Goal: Information Seeking & Learning: Learn about a topic

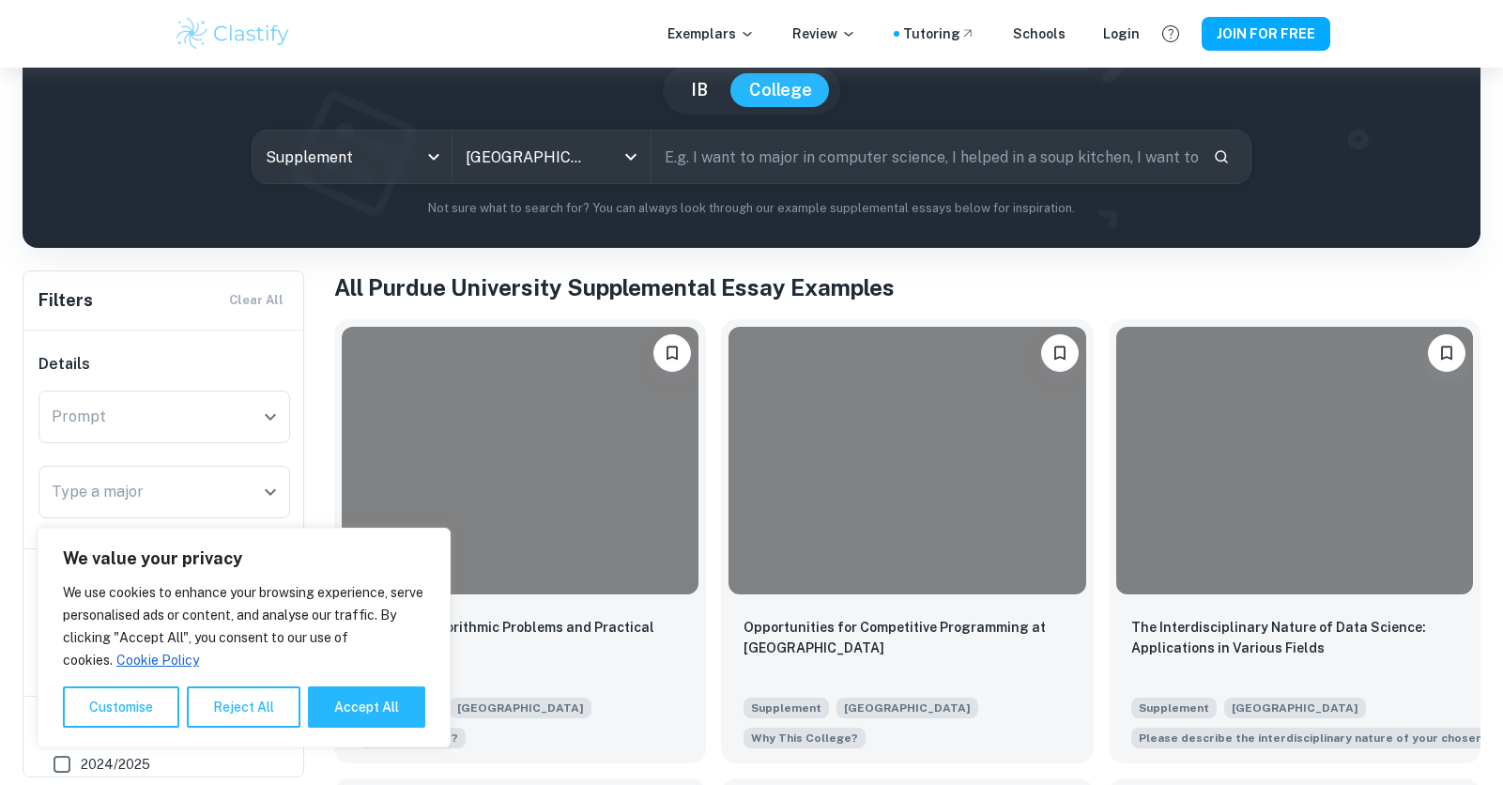
scroll to position [175, 0]
click at [248, 696] on button "Reject All" at bounding box center [244, 706] width 114 height 41
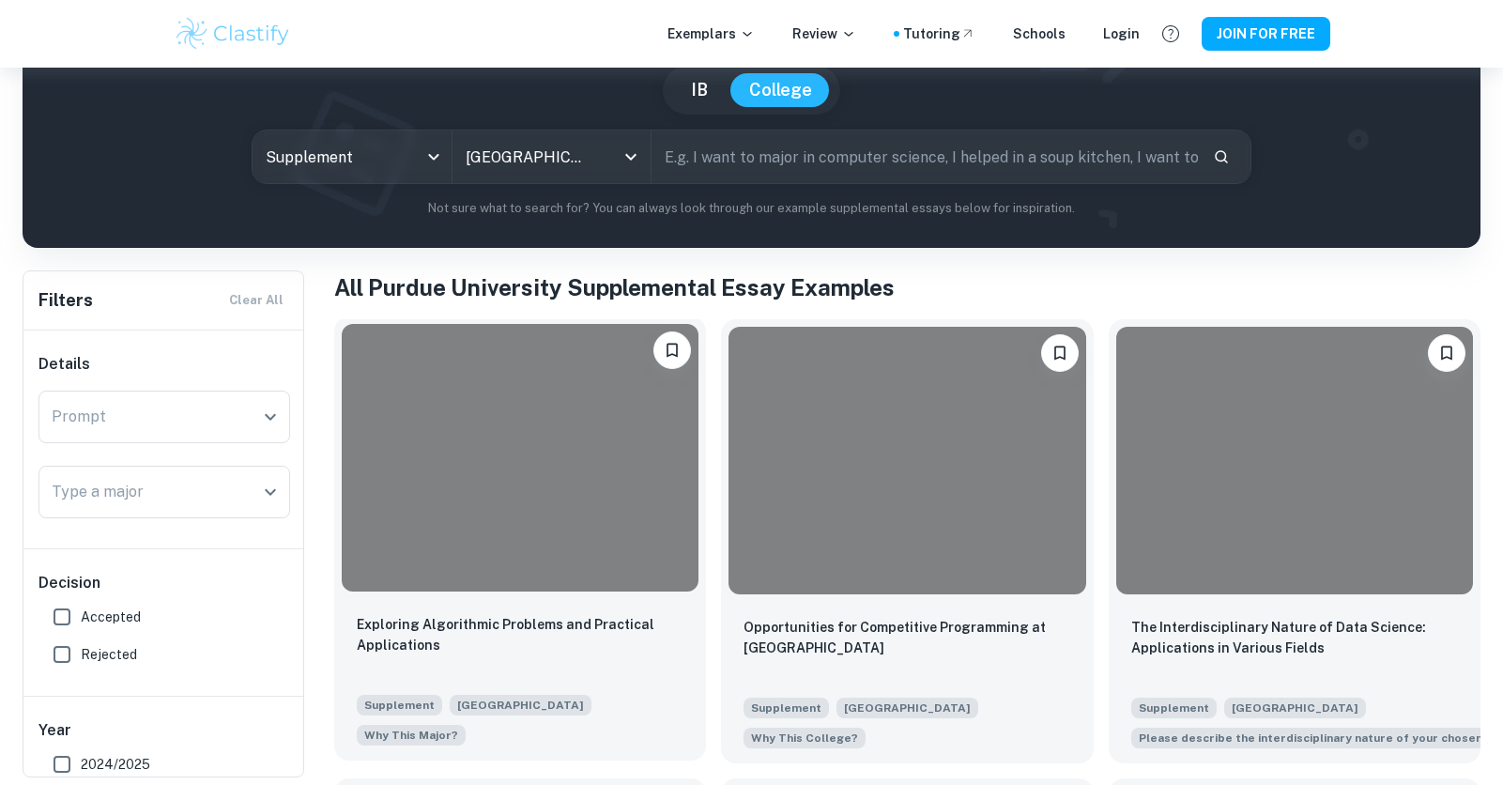
click at [624, 540] on div at bounding box center [520, 457] width 357 height 267
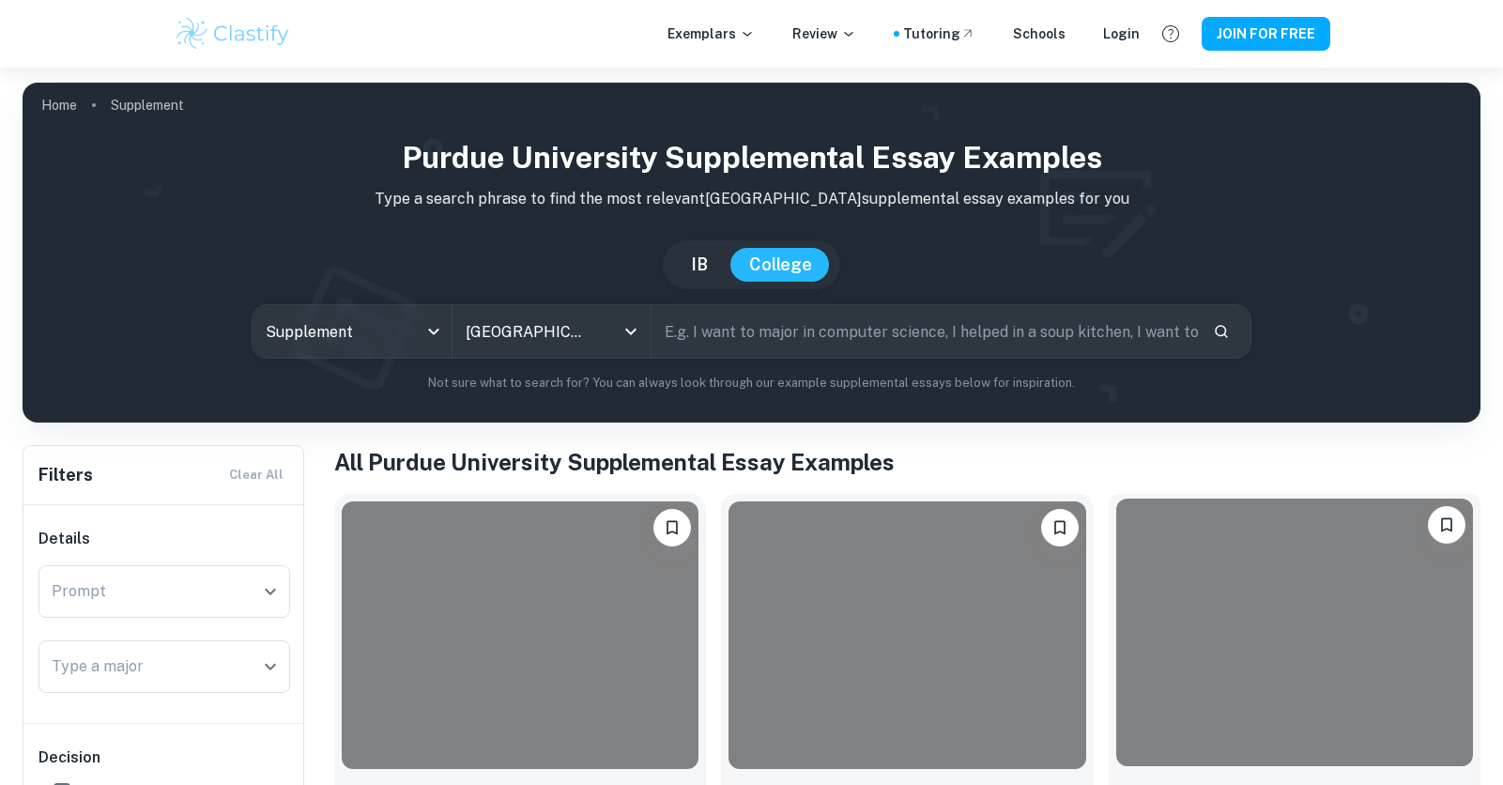
scroll to position [627, 0]
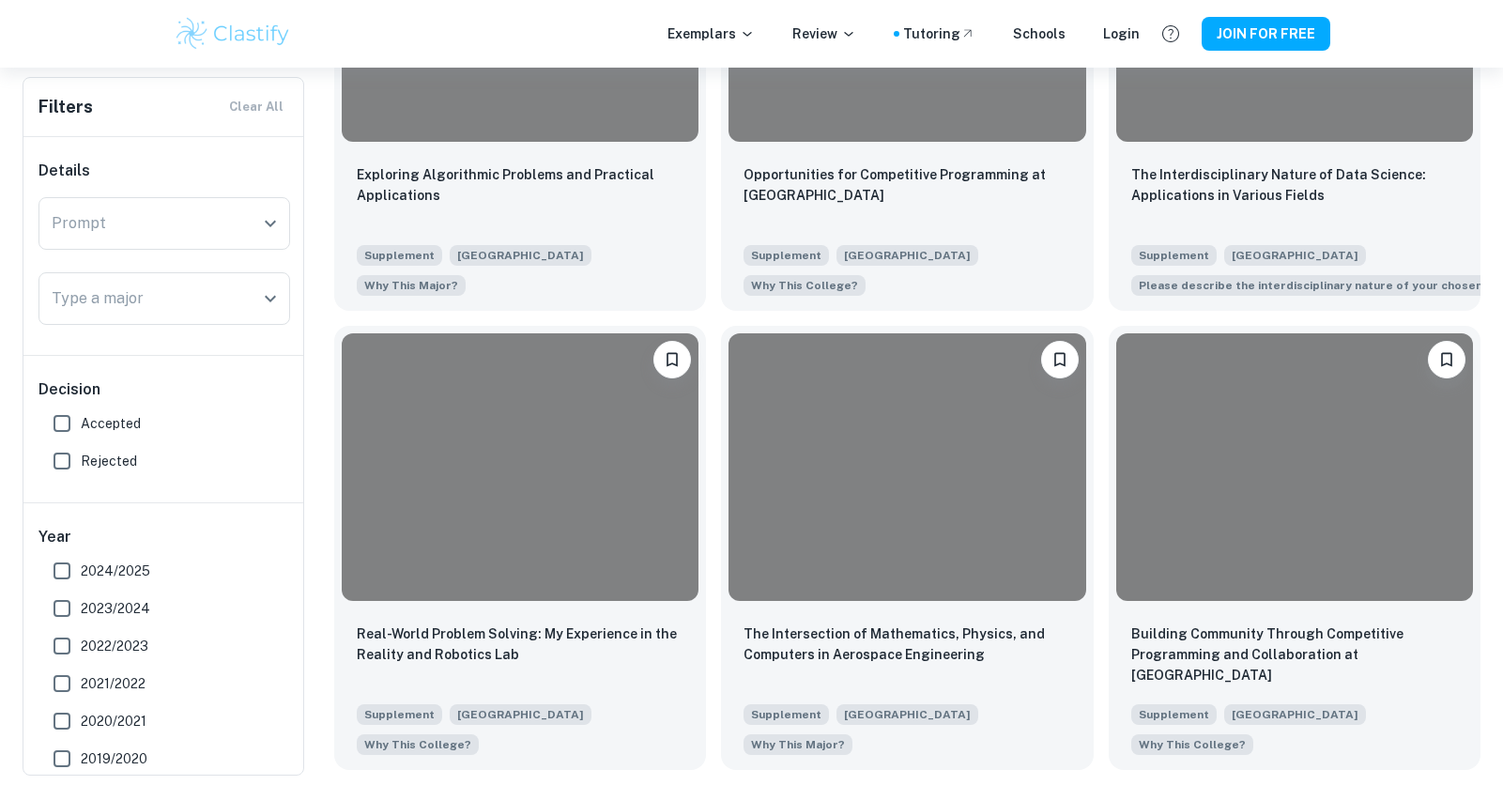
click at [64, 431] on input "Accepted" at bounding box center [62, 423] width 38 height 38
checkbox input "true"
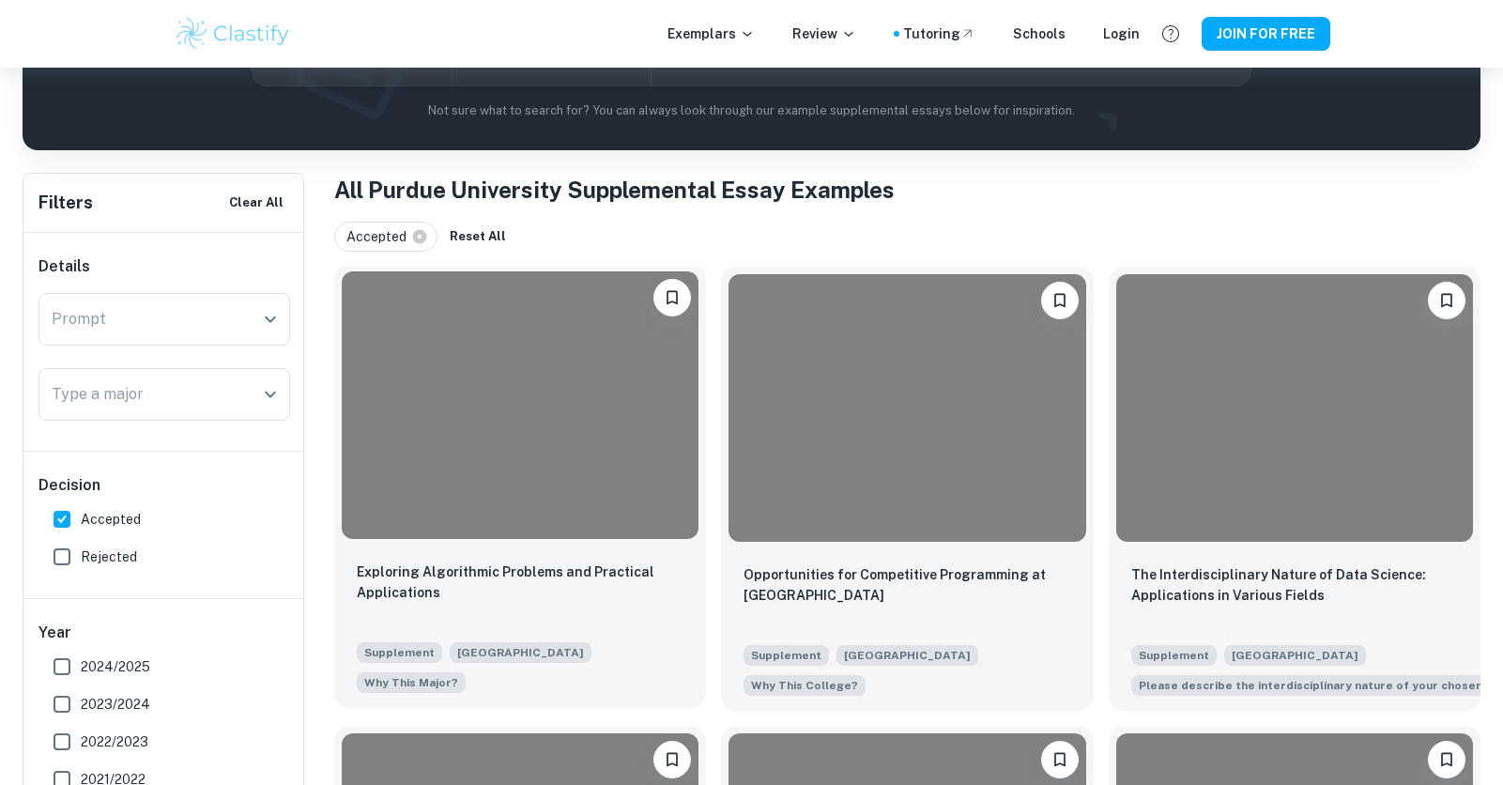
scroll to position [411, 0]
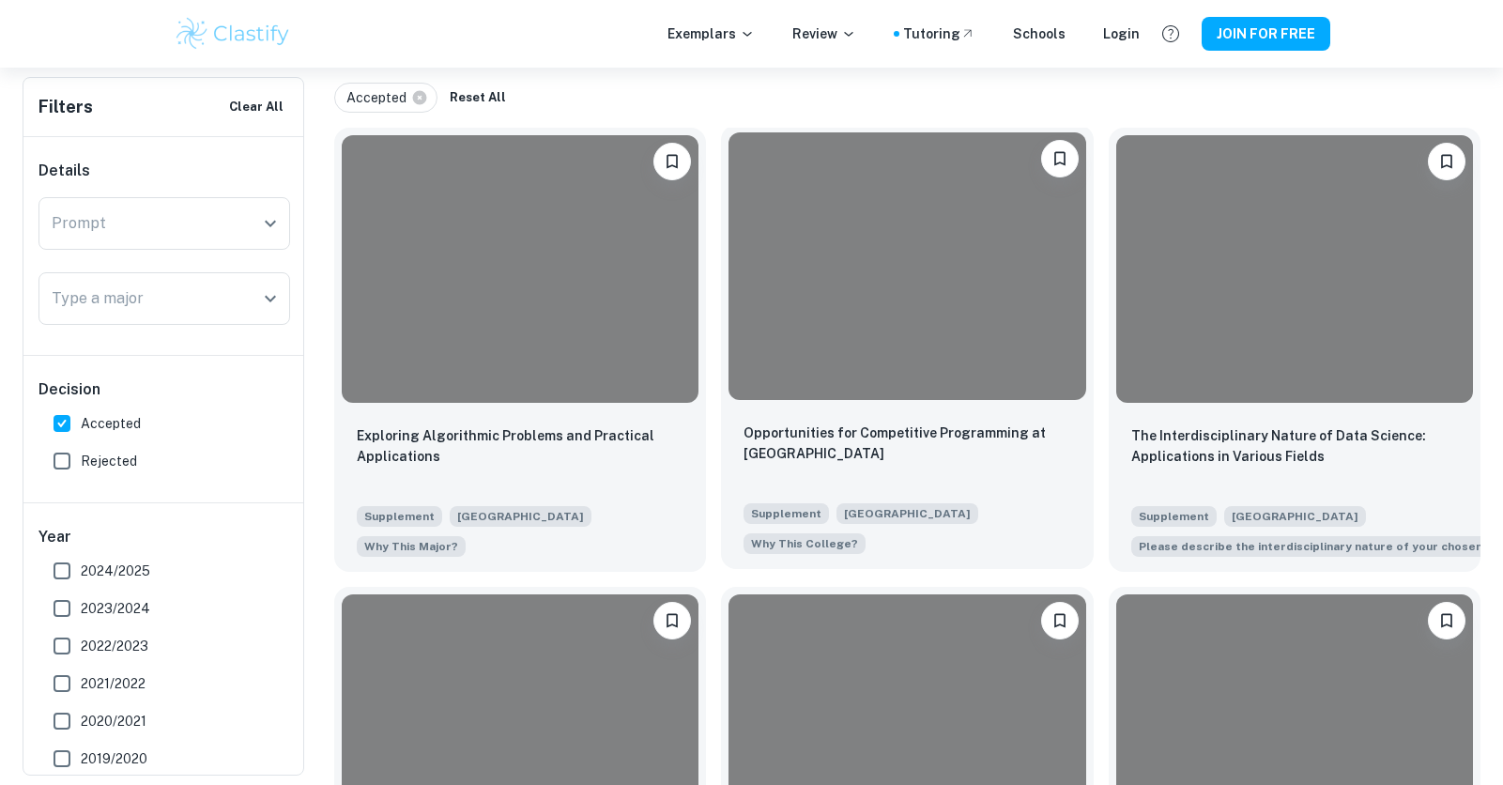
click at [847, 338] on div at bounding box center [906, 265] width 357 height 267
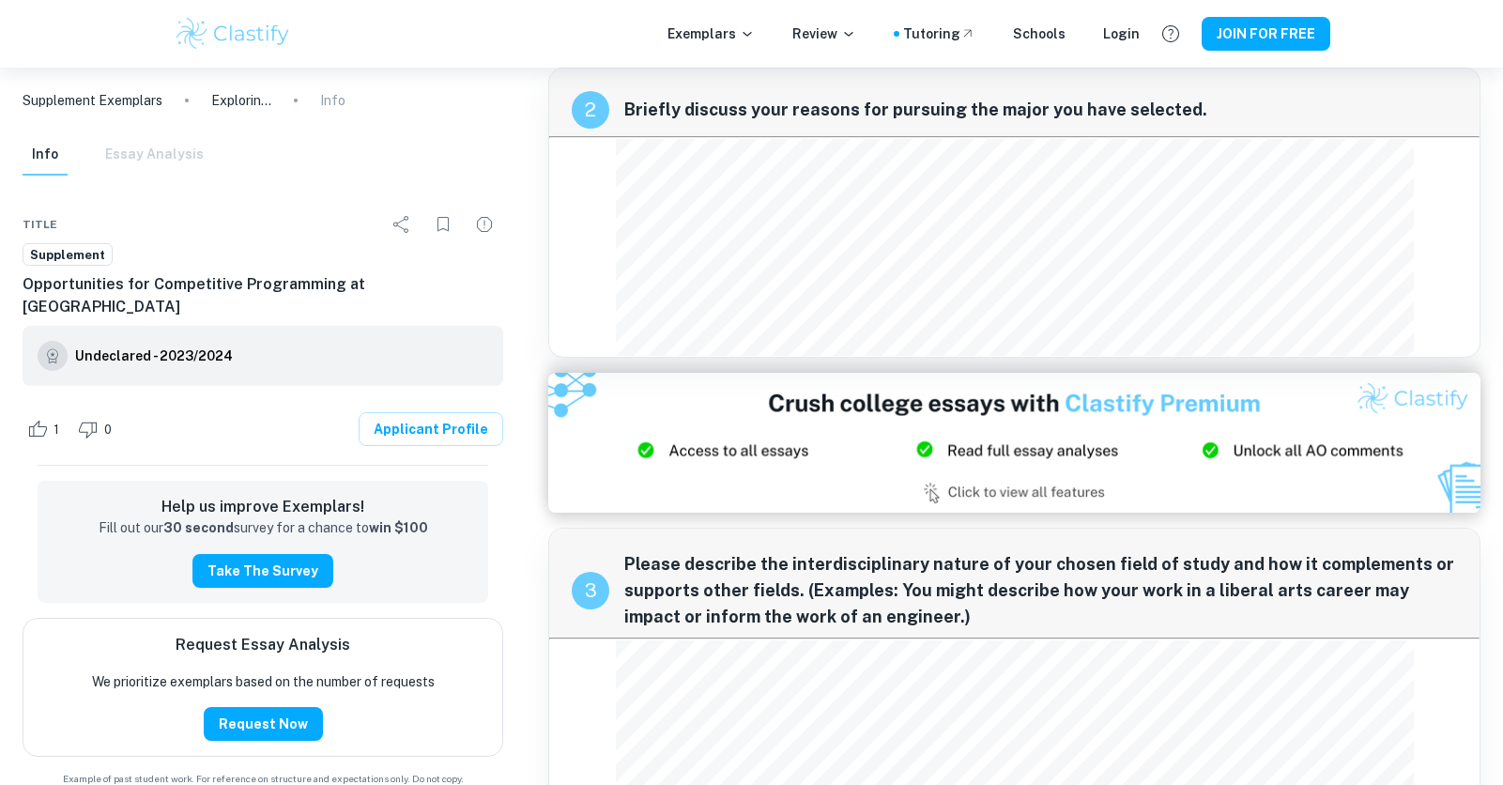
scroll to position [424, 0]
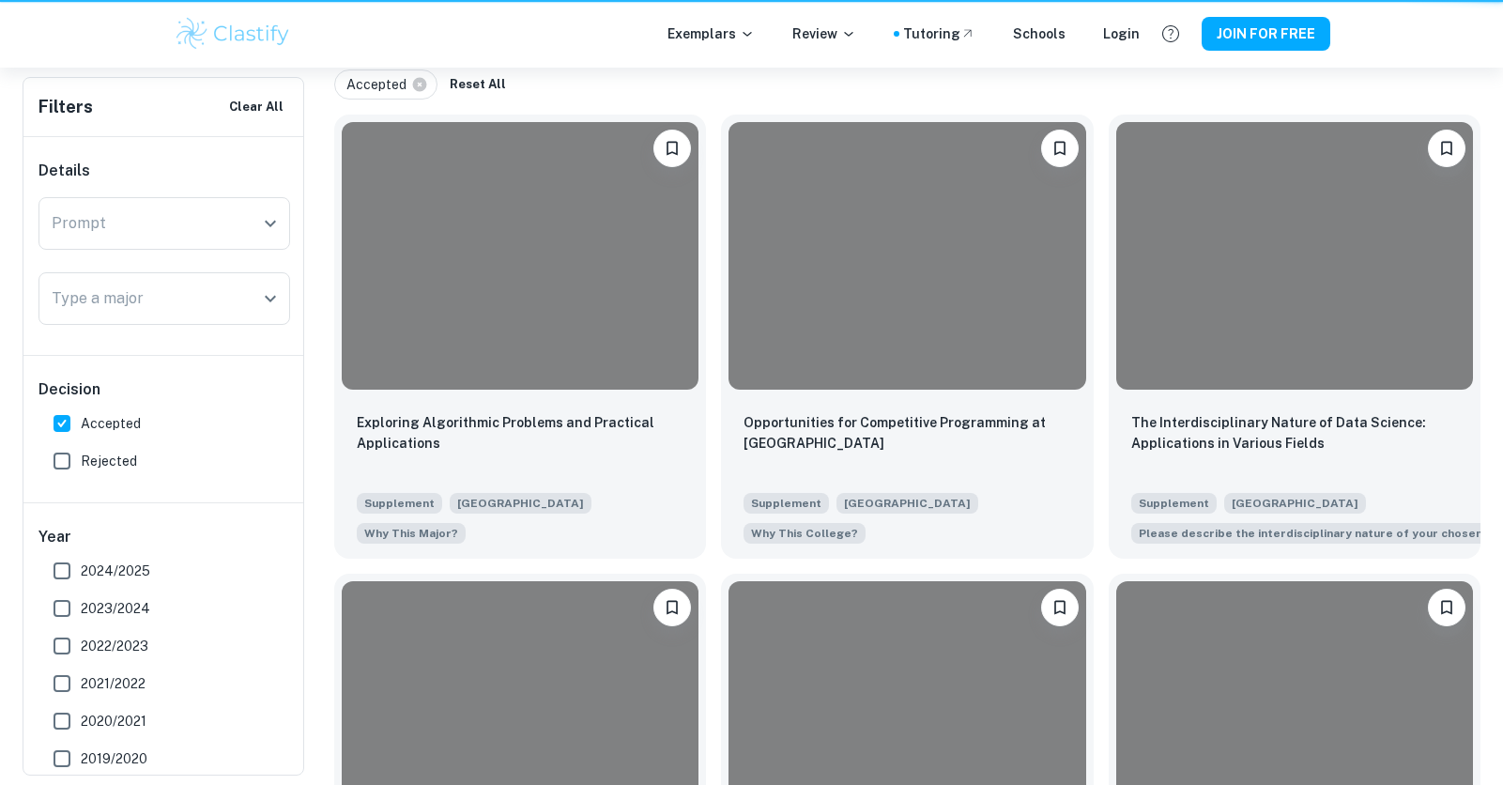
scroll to position [411, 0]
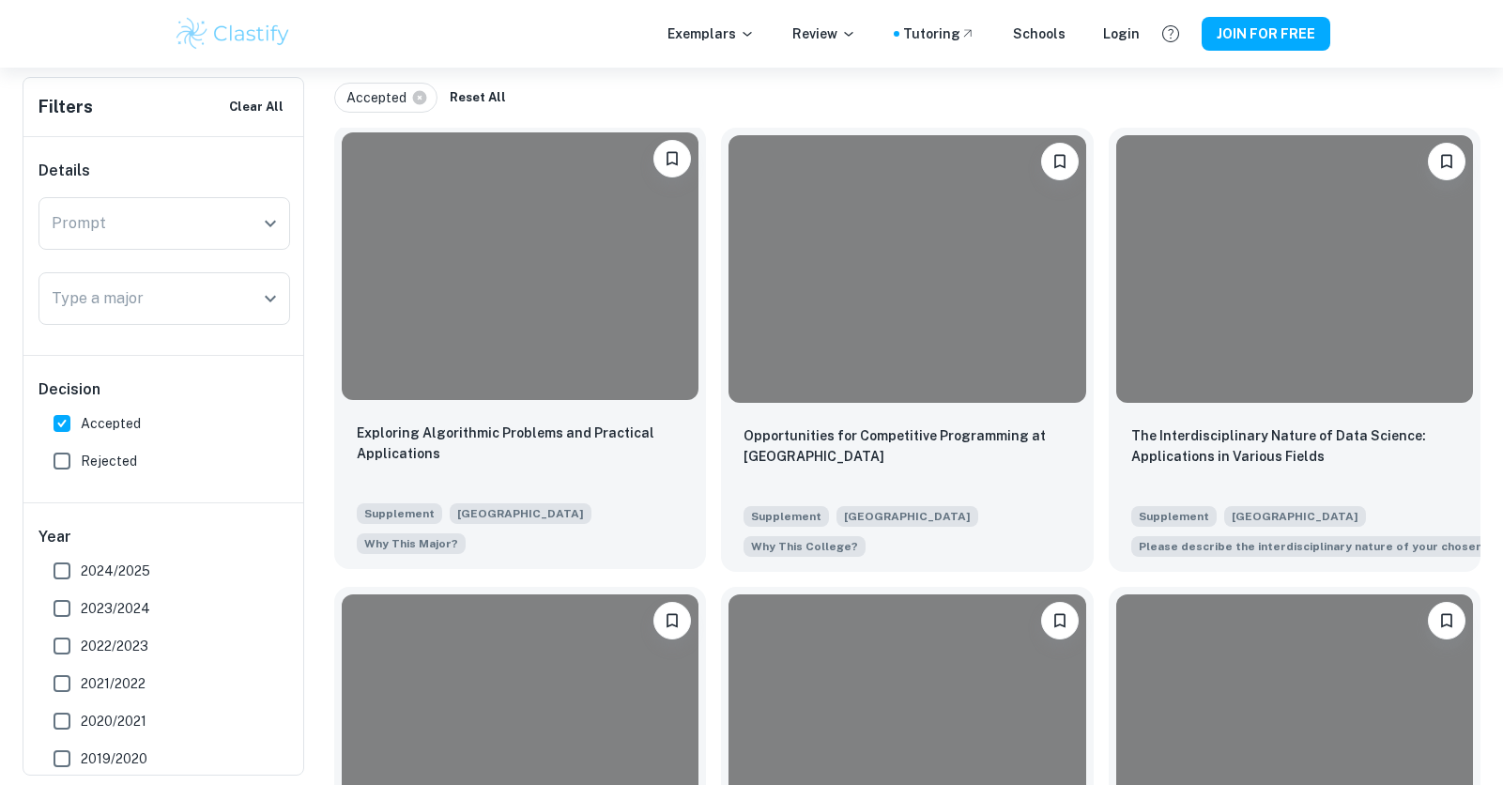
click at [506, 302] on div at bounding box center [520, 265] width 357 height 267
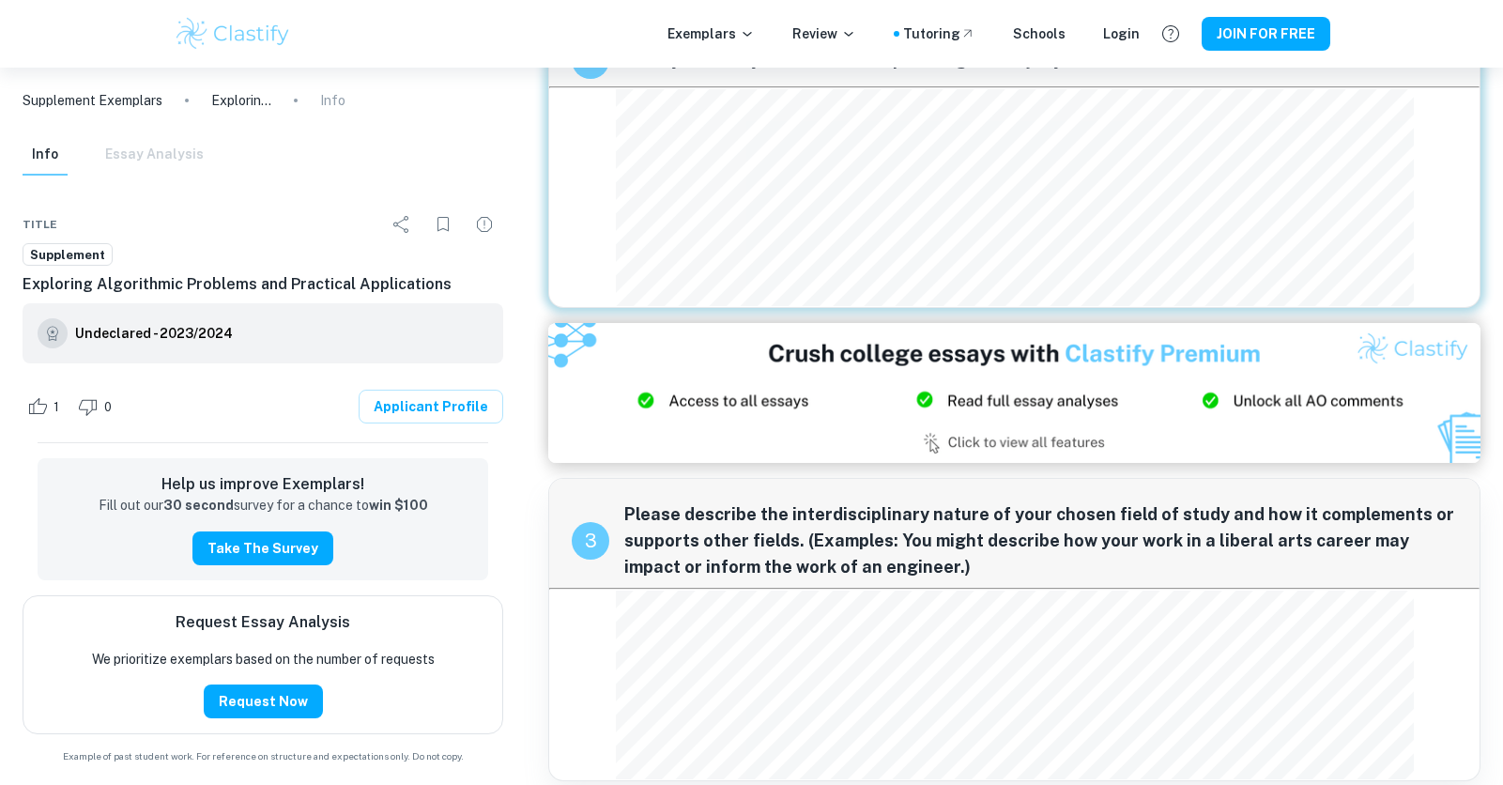
scroll to position [421, 0]
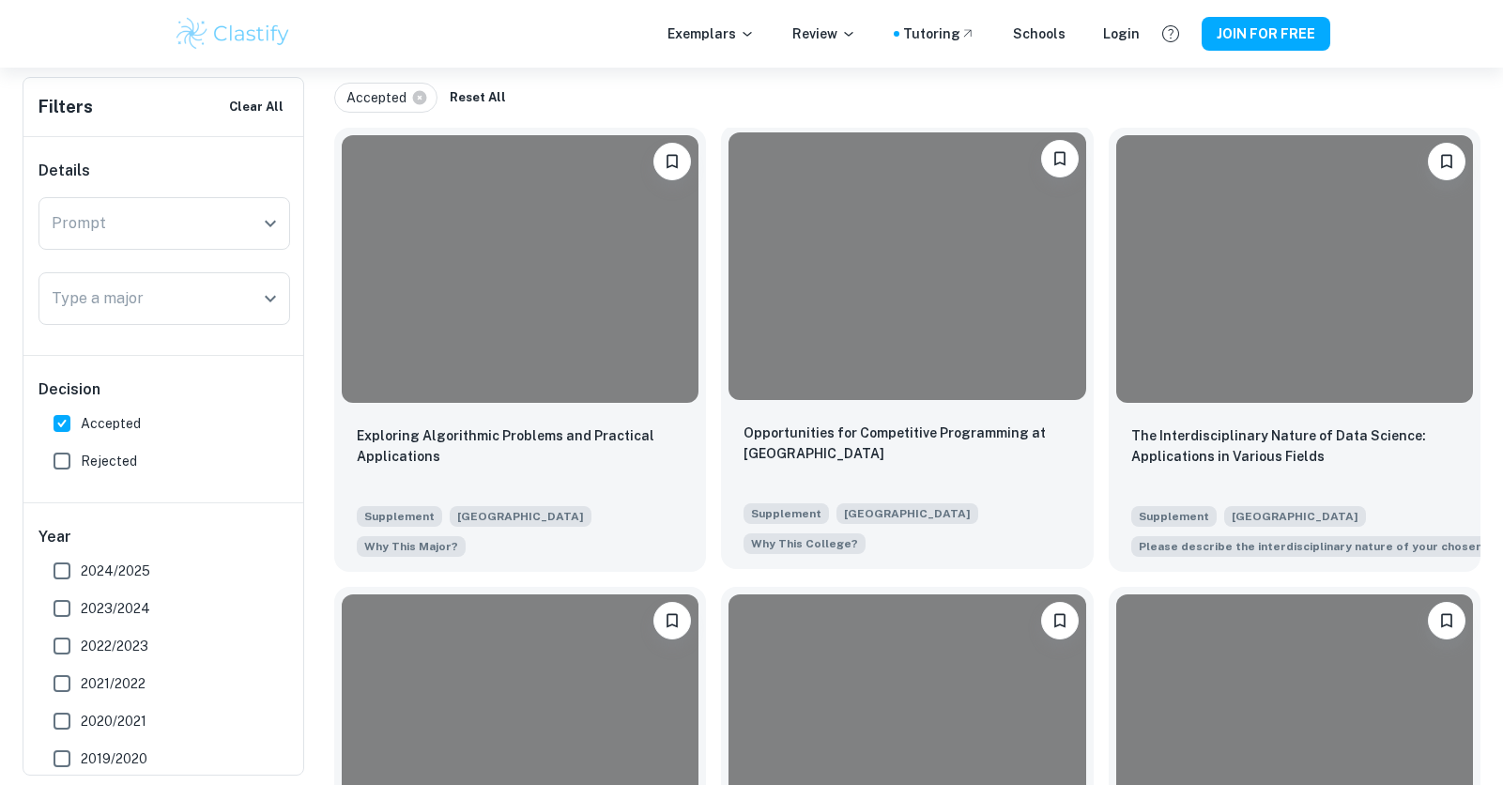
click at [884, 261] on div at bounding box center [906, 265] width 357 height 267
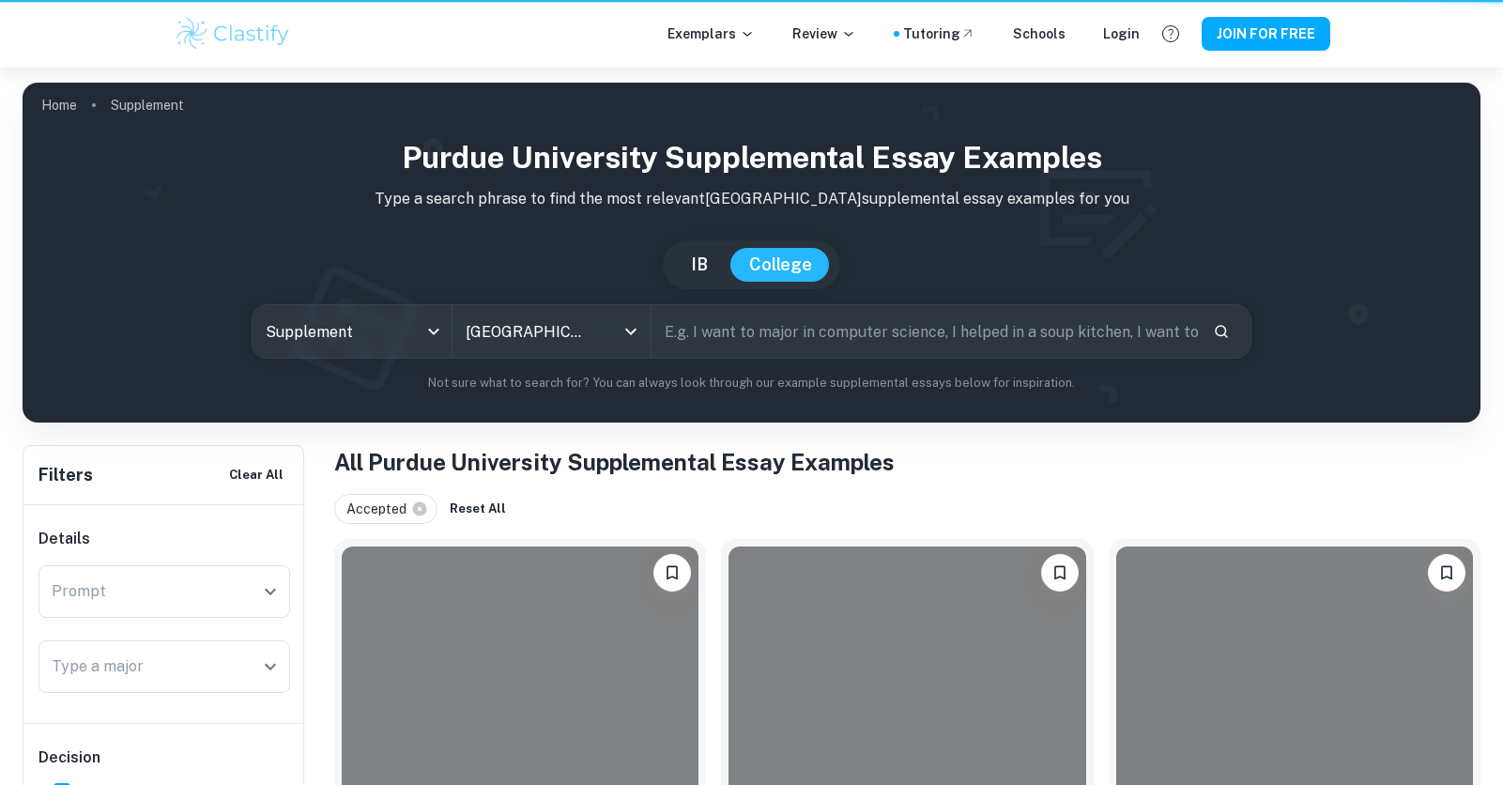
scroll to position [411, 0]
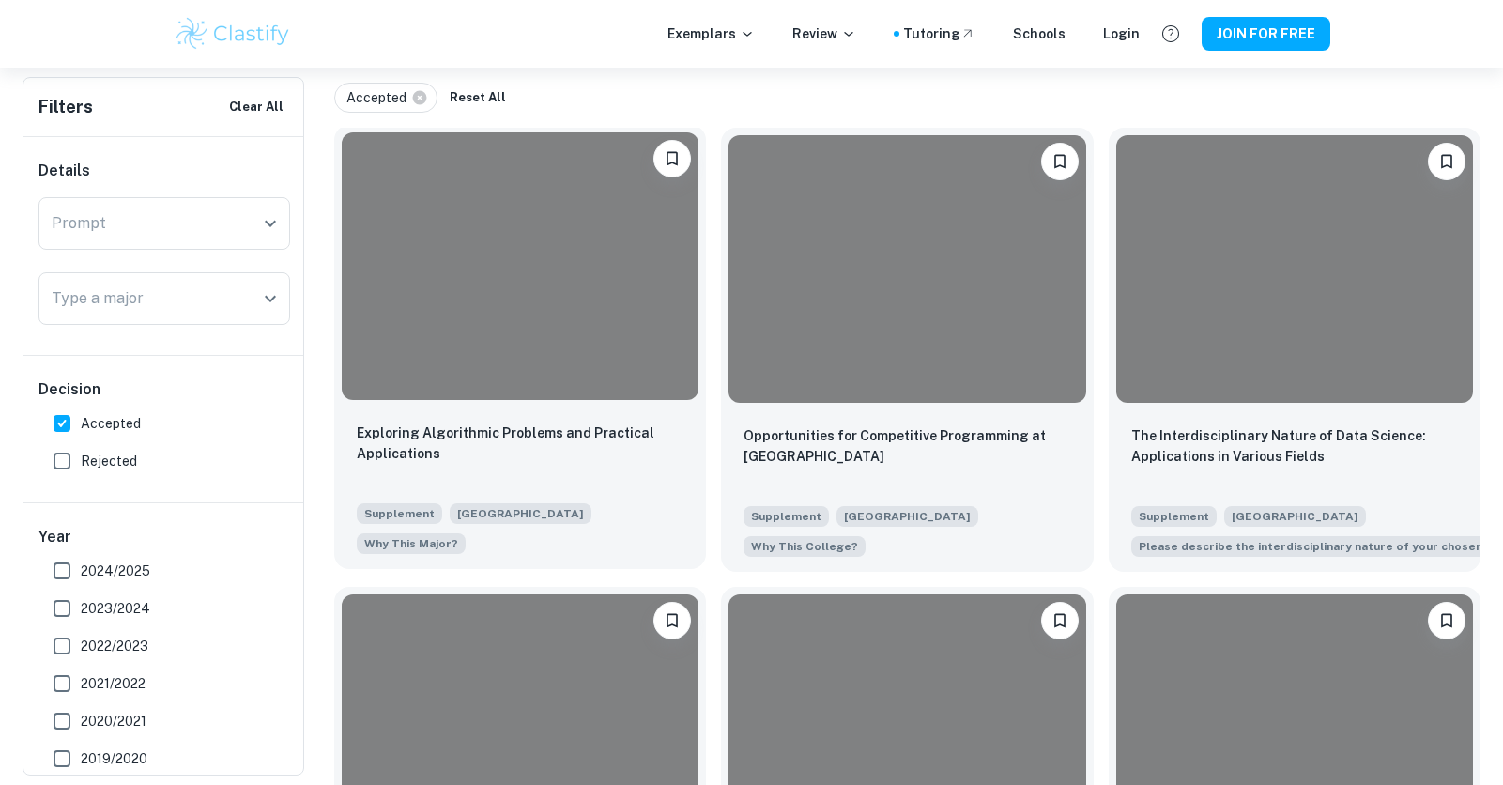
click at [583, 341] on div at bounding box center [520, 265] width 357 height 267
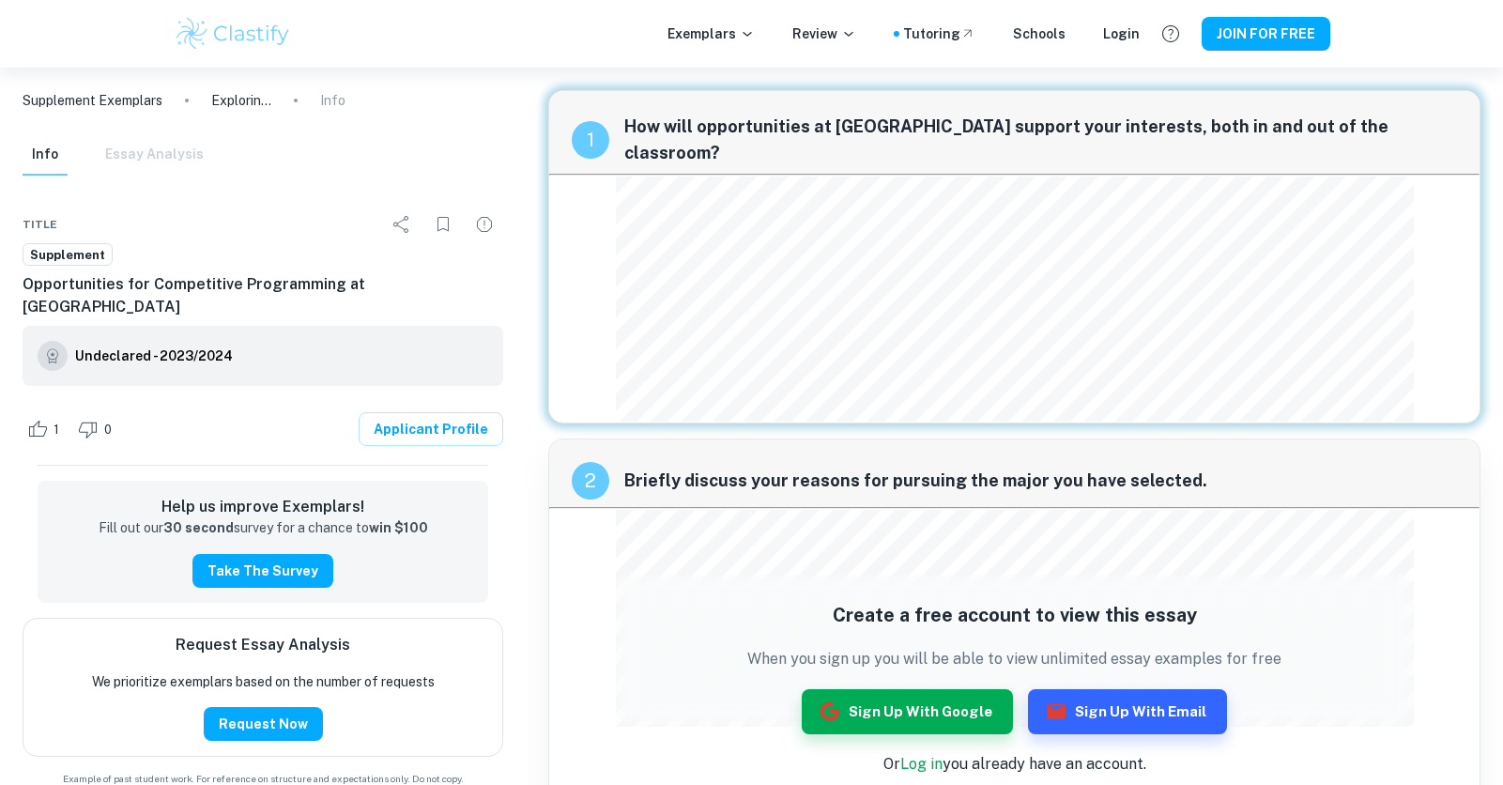
scroll to position [411, 0]
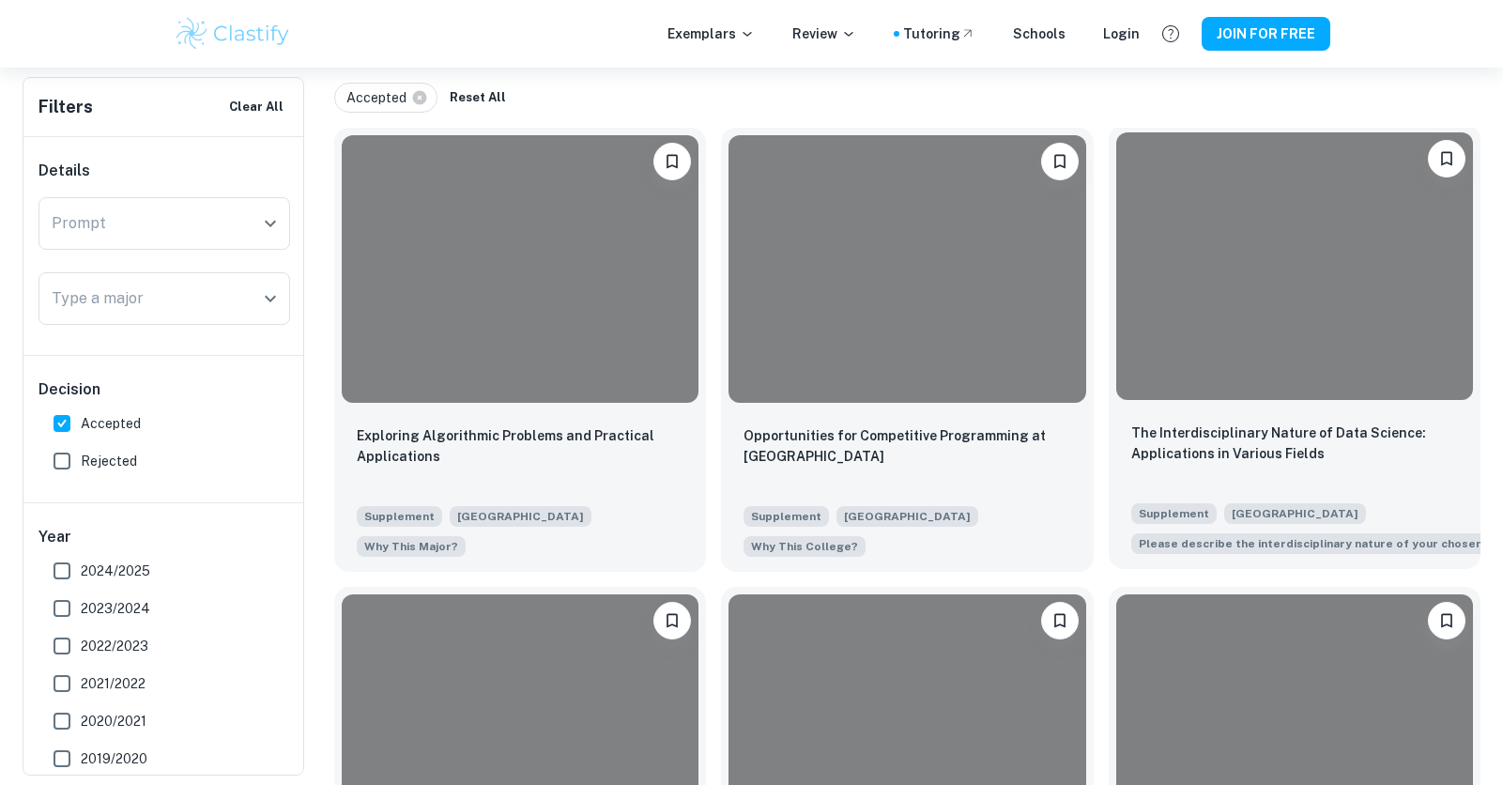
click at [1369, 288] on div at bounding box center [1294, 265] width 357 height 267
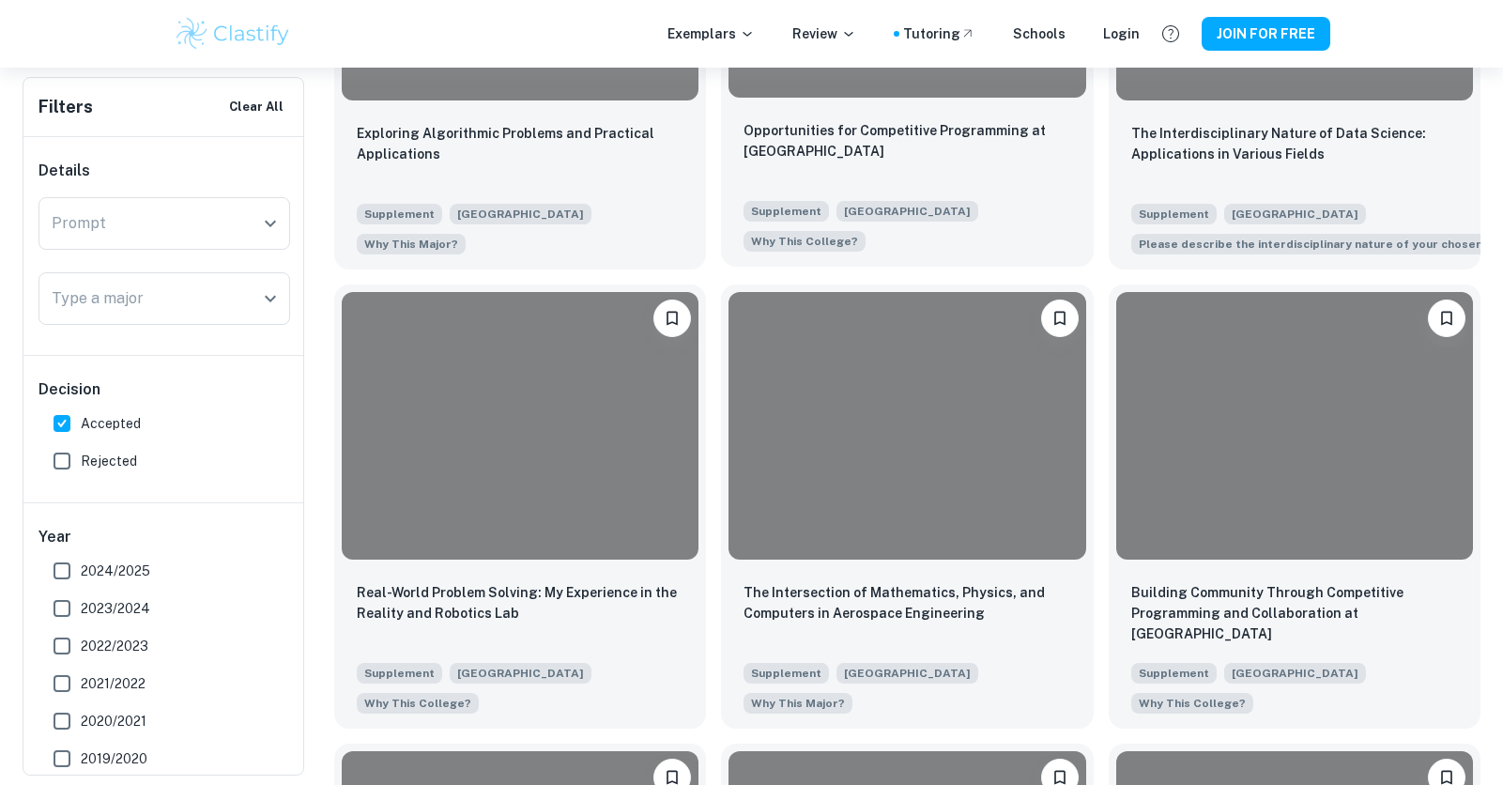
scroll to position [809, 0]
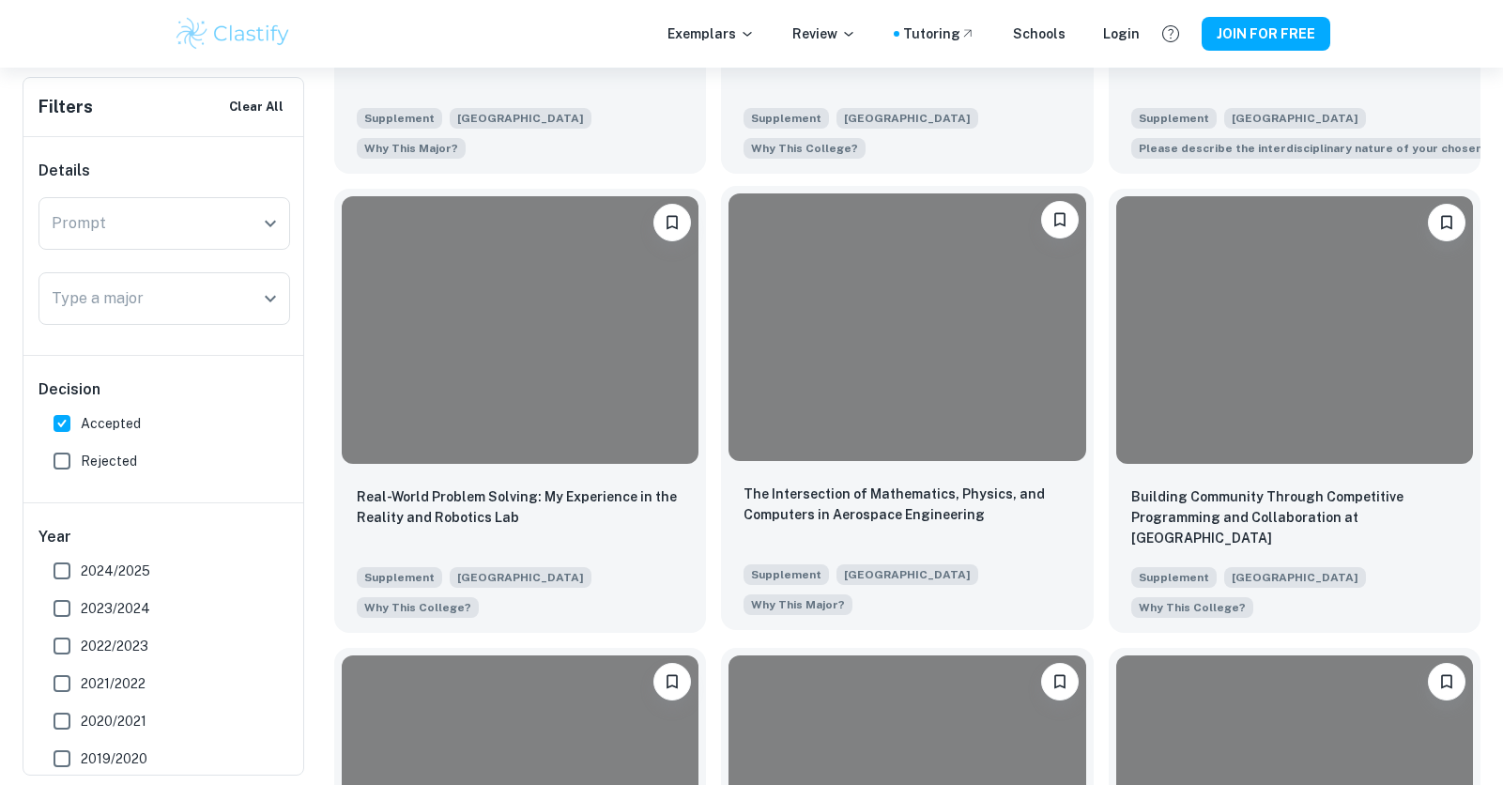
click at [811, 410] on div at bounding box center [906, 326] width 357 height 267
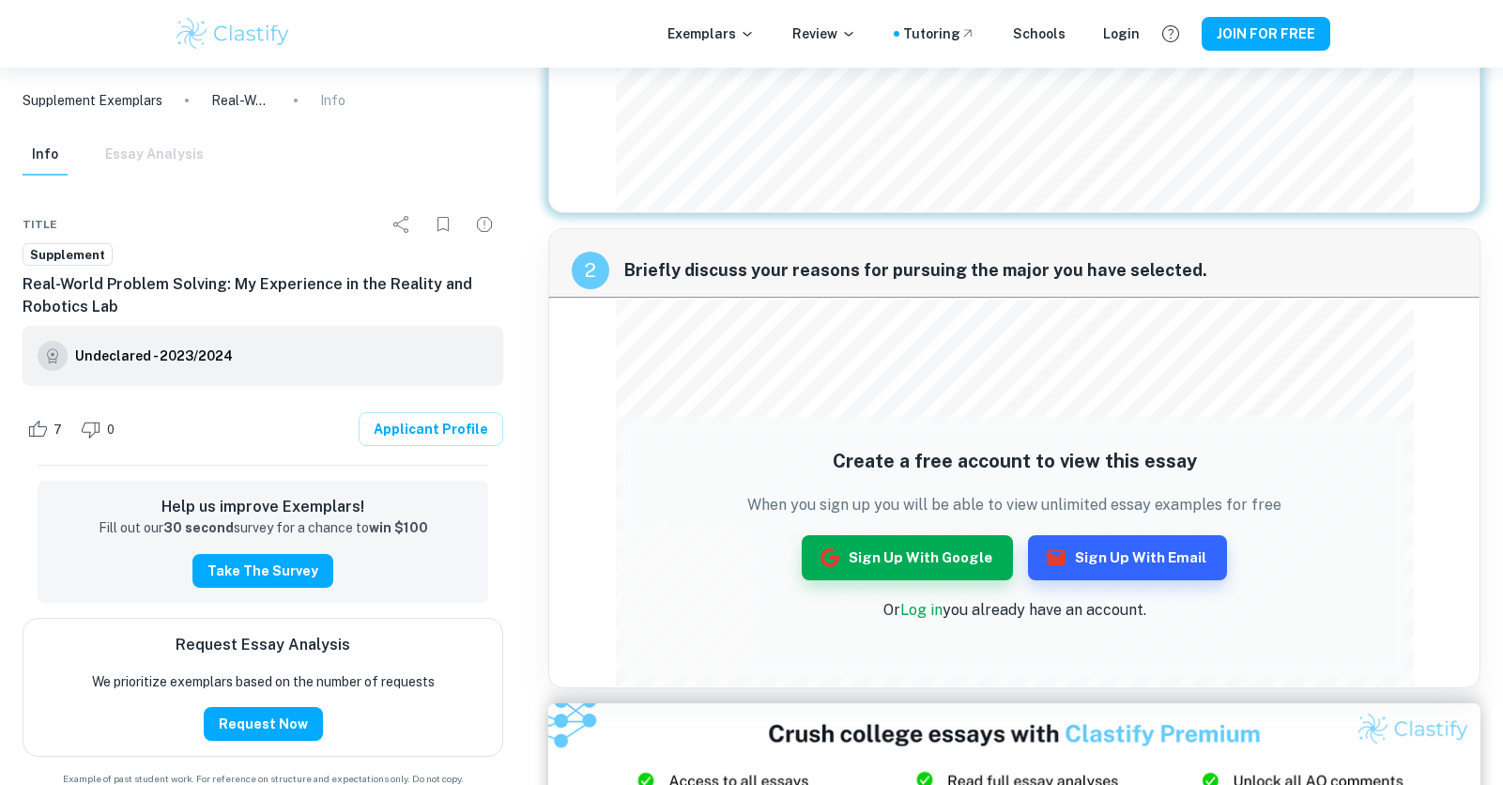
scroll to position [556, 0]
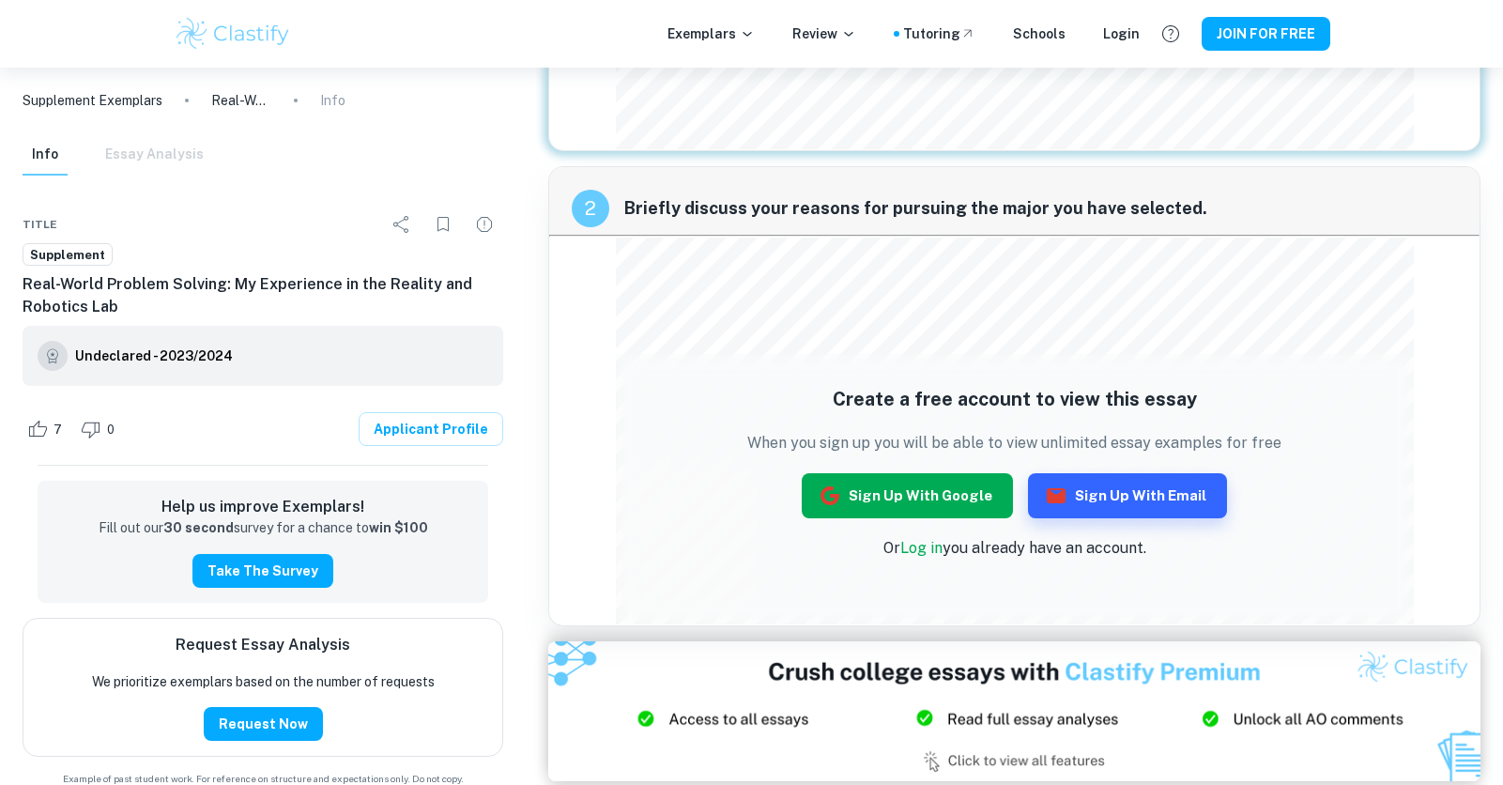
click at [870, 484] on button "Sign up with Google" at bounding box center [906, 495] width 211 height 45
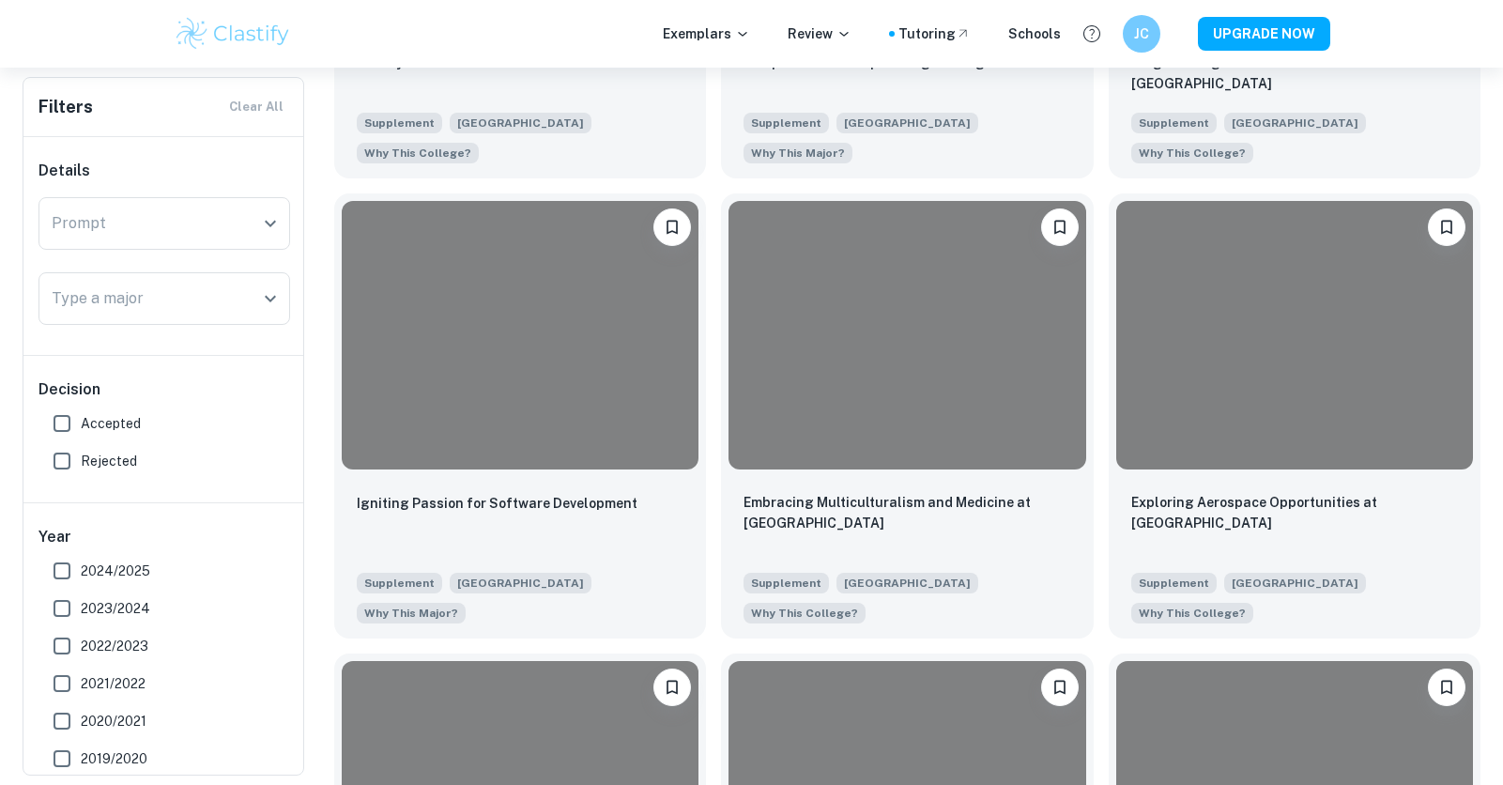
scroll to position [1468, 0]
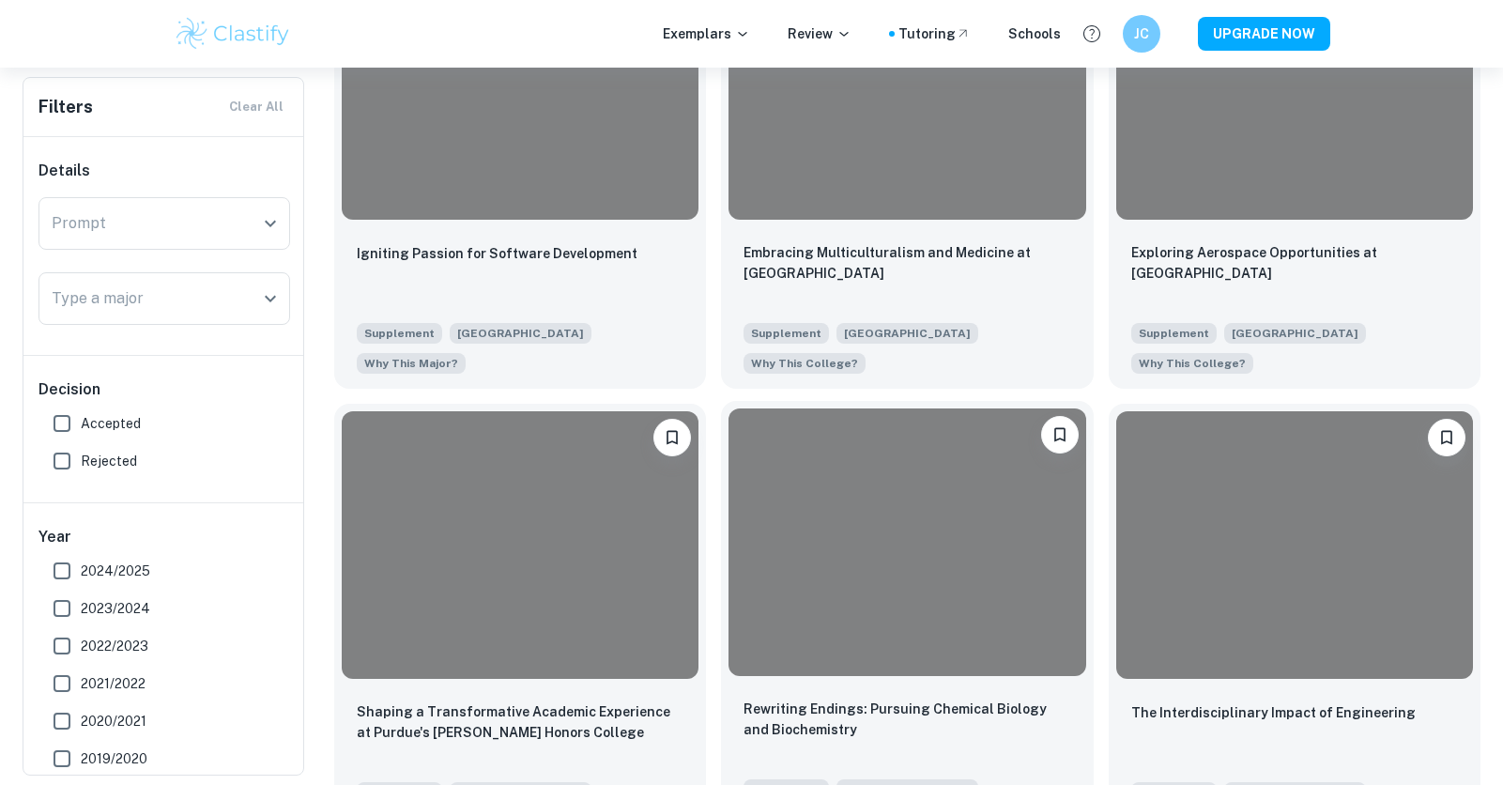
click at [954, 603] on div at bounding box center [906, 541] width 357 height 267
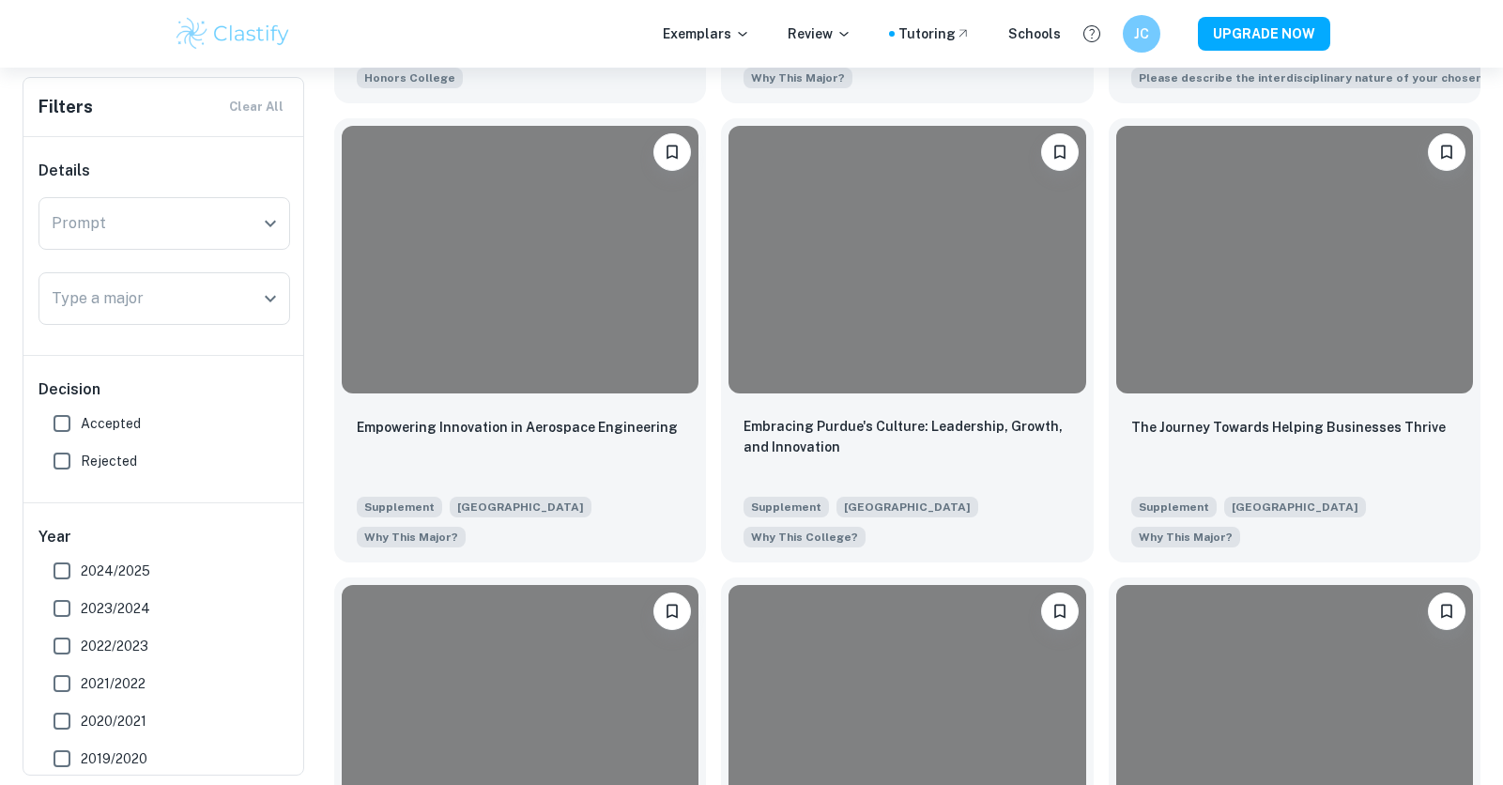
scroll to position [2078, 0]
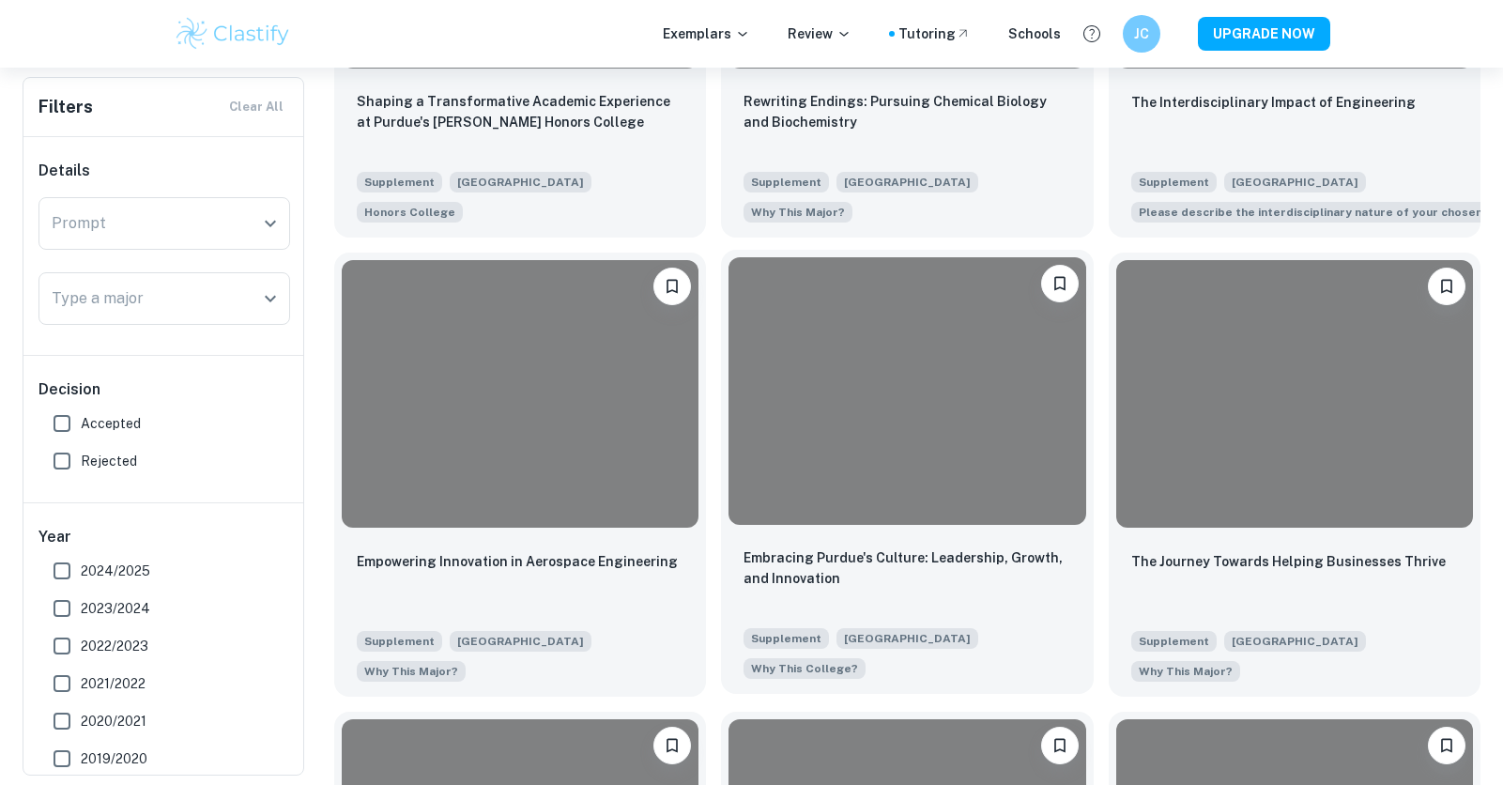
click at [845, 439] on div at bounding box center [906, 390] width 357 height 267
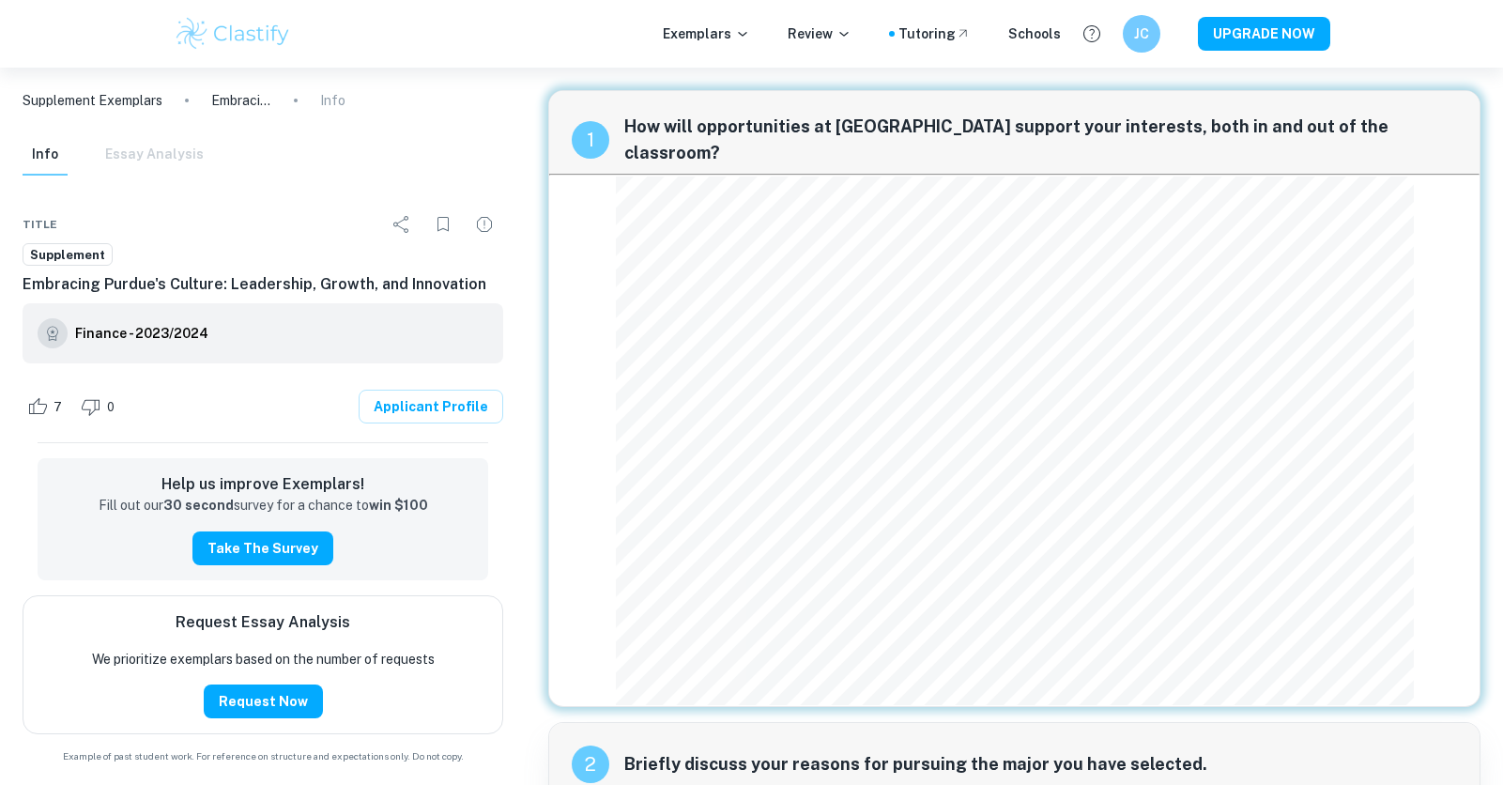
click at [1308, 690] on div at bounding box center [1015, 440] width 798 height 530
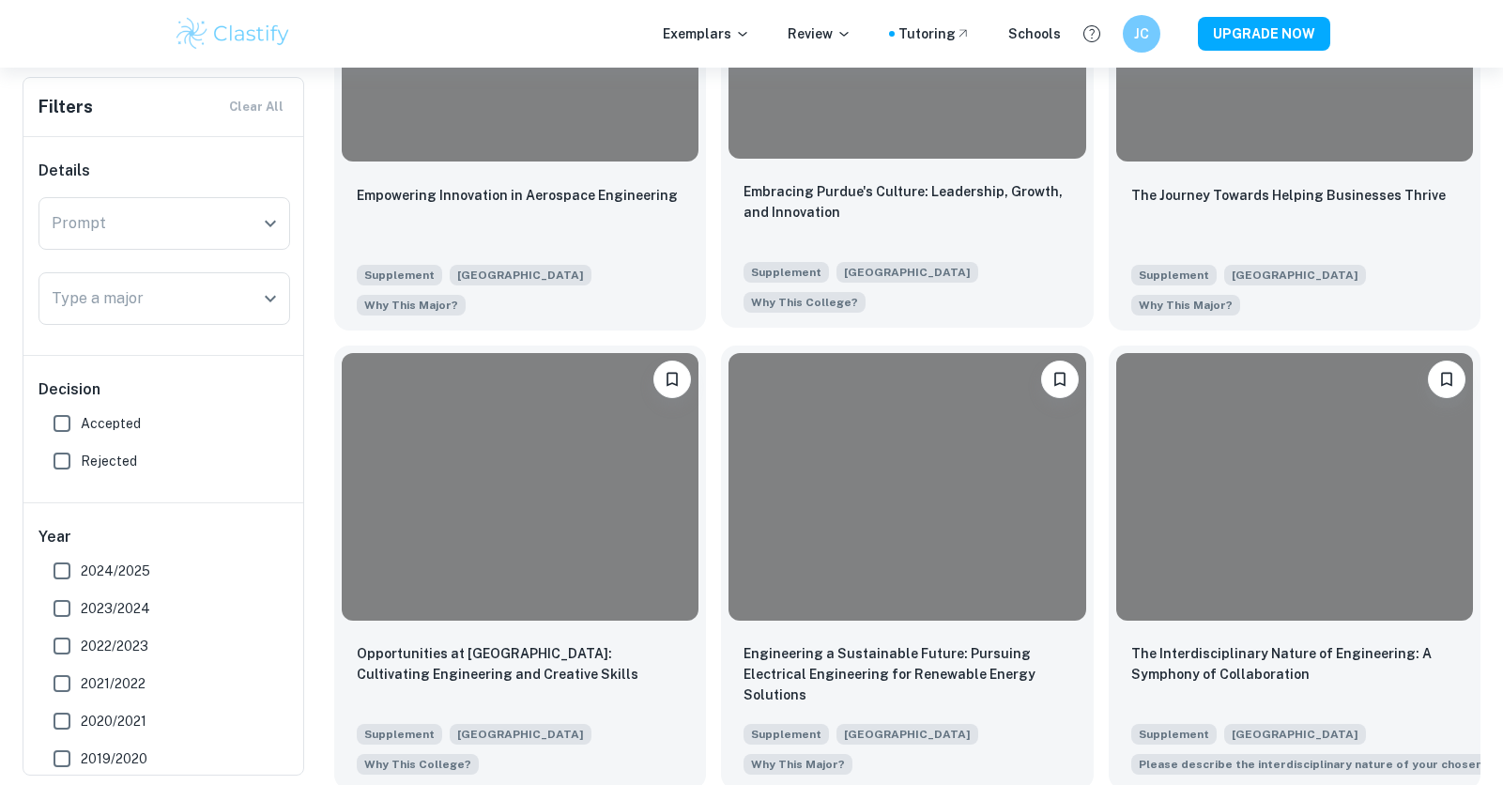
scroll to position [2678, 0]
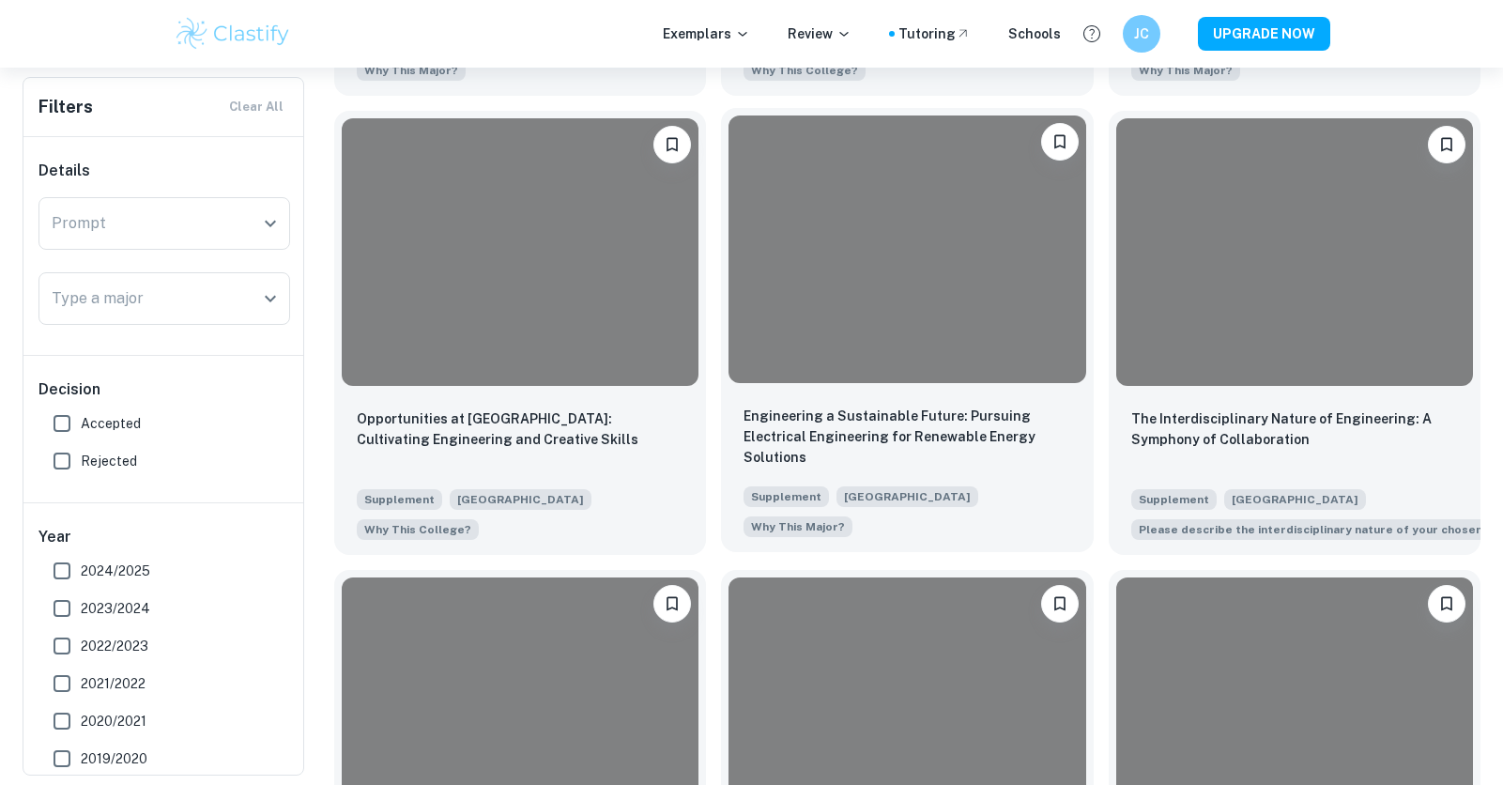
click at [854, 385] on div at bounding box center [907, 249] width 372 height 282
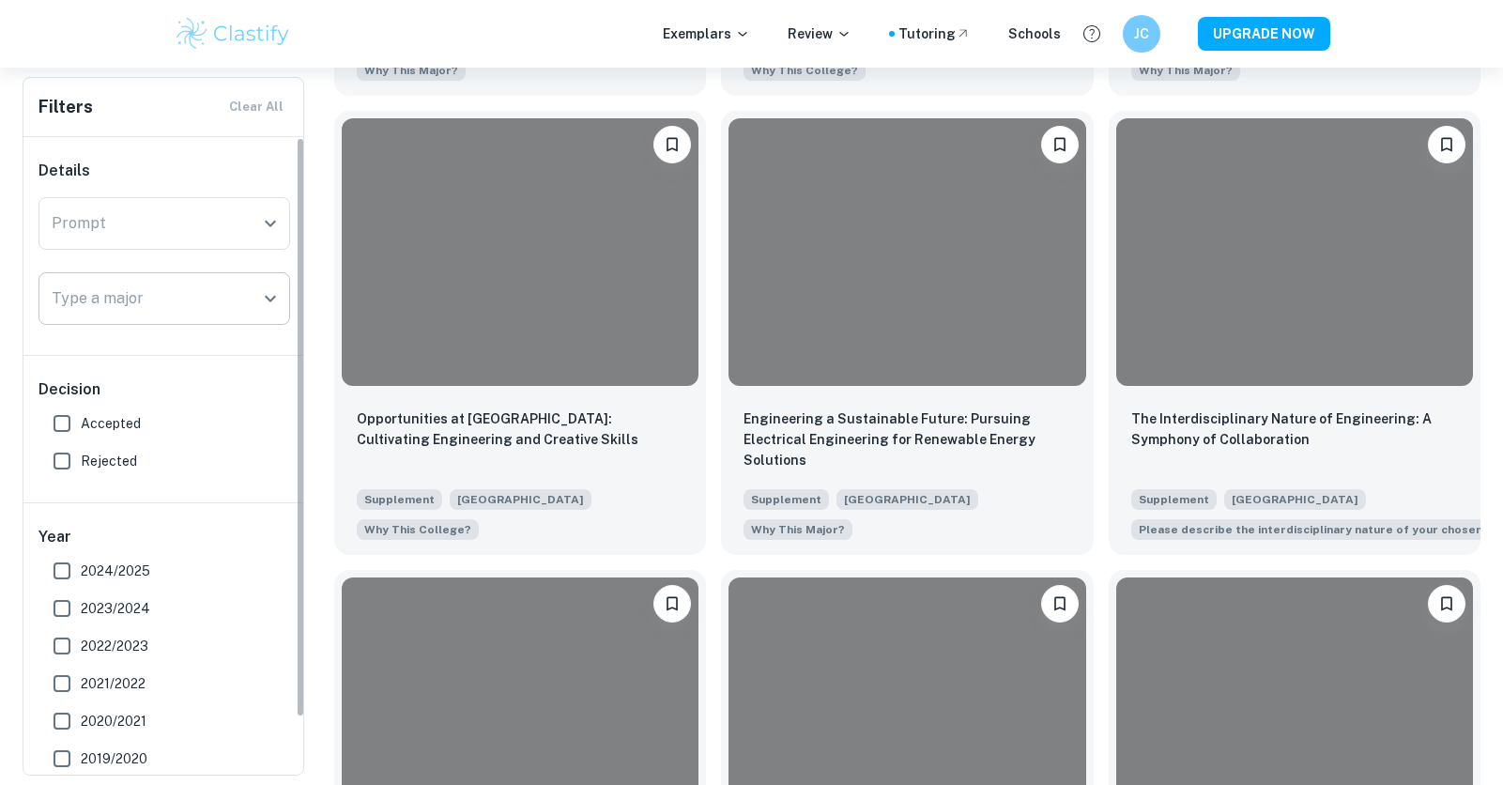
scroll to position [2678, 0]
click at [62, 428] on input "Accepted" at bounding box center [62, 423] width 38 height 38
checkbox input "true"
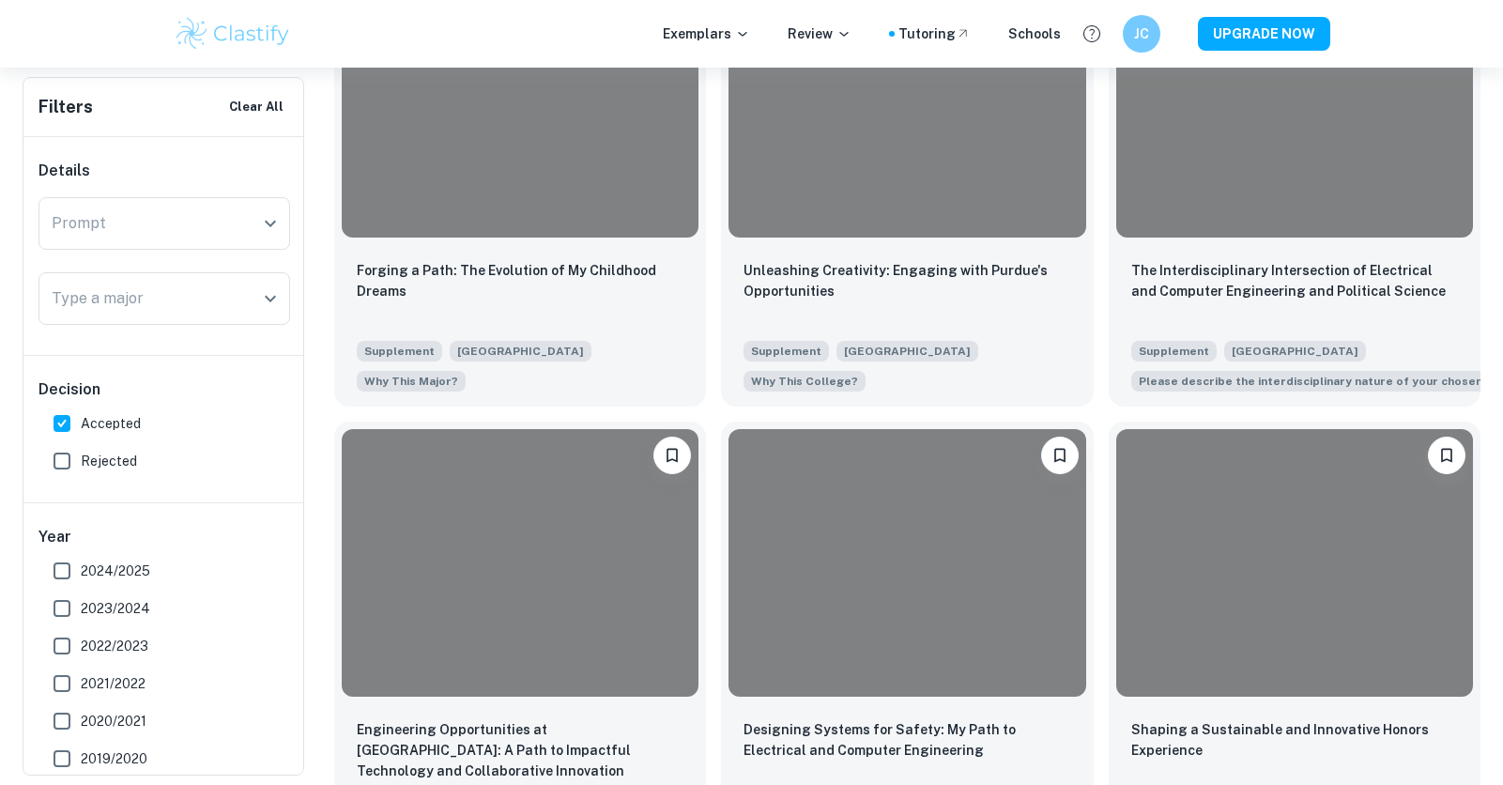
scroll to position [1215, 0]
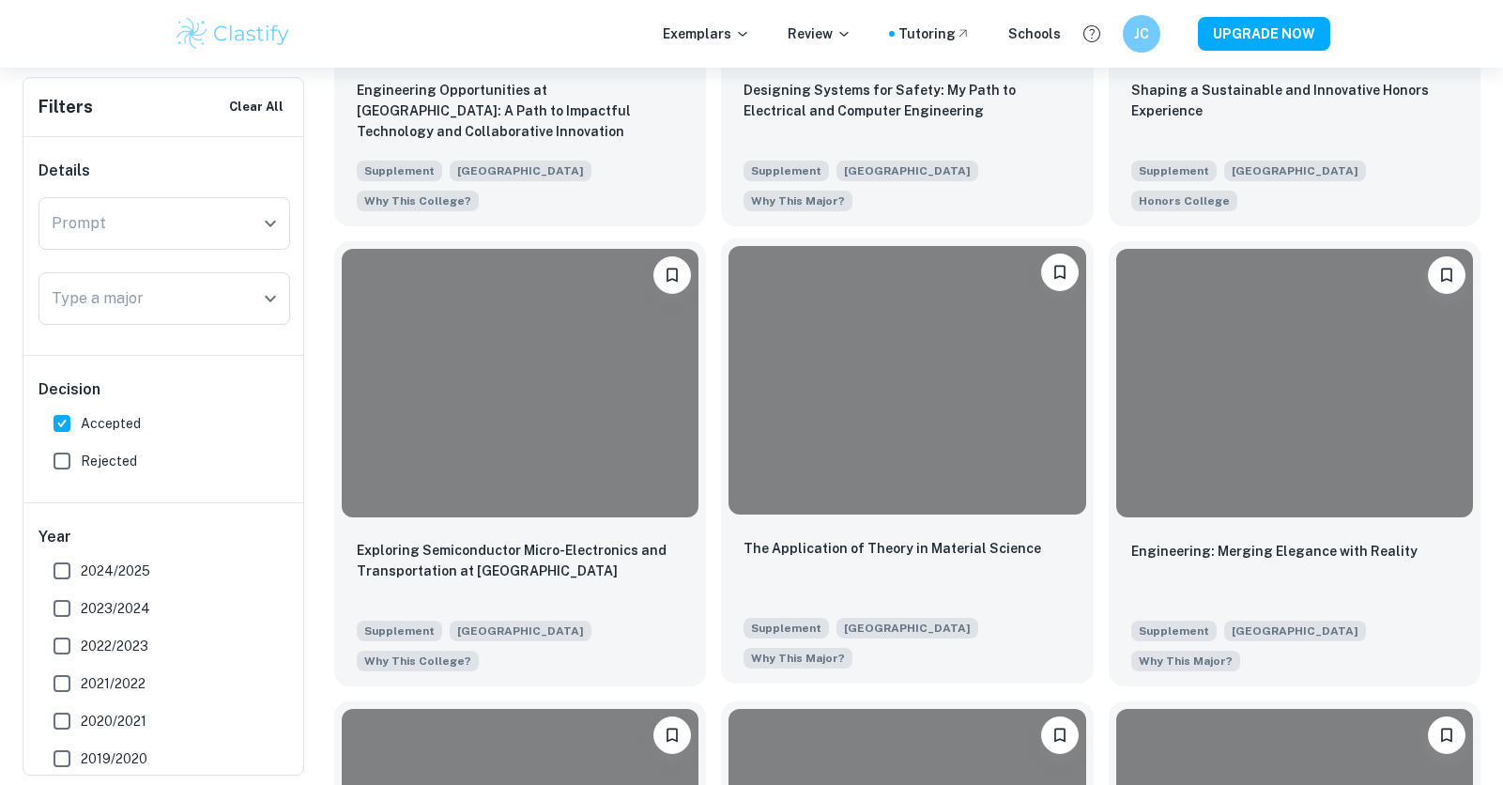
click at [800, 416] on div at bounding box center [906, 379] width 357 height 267
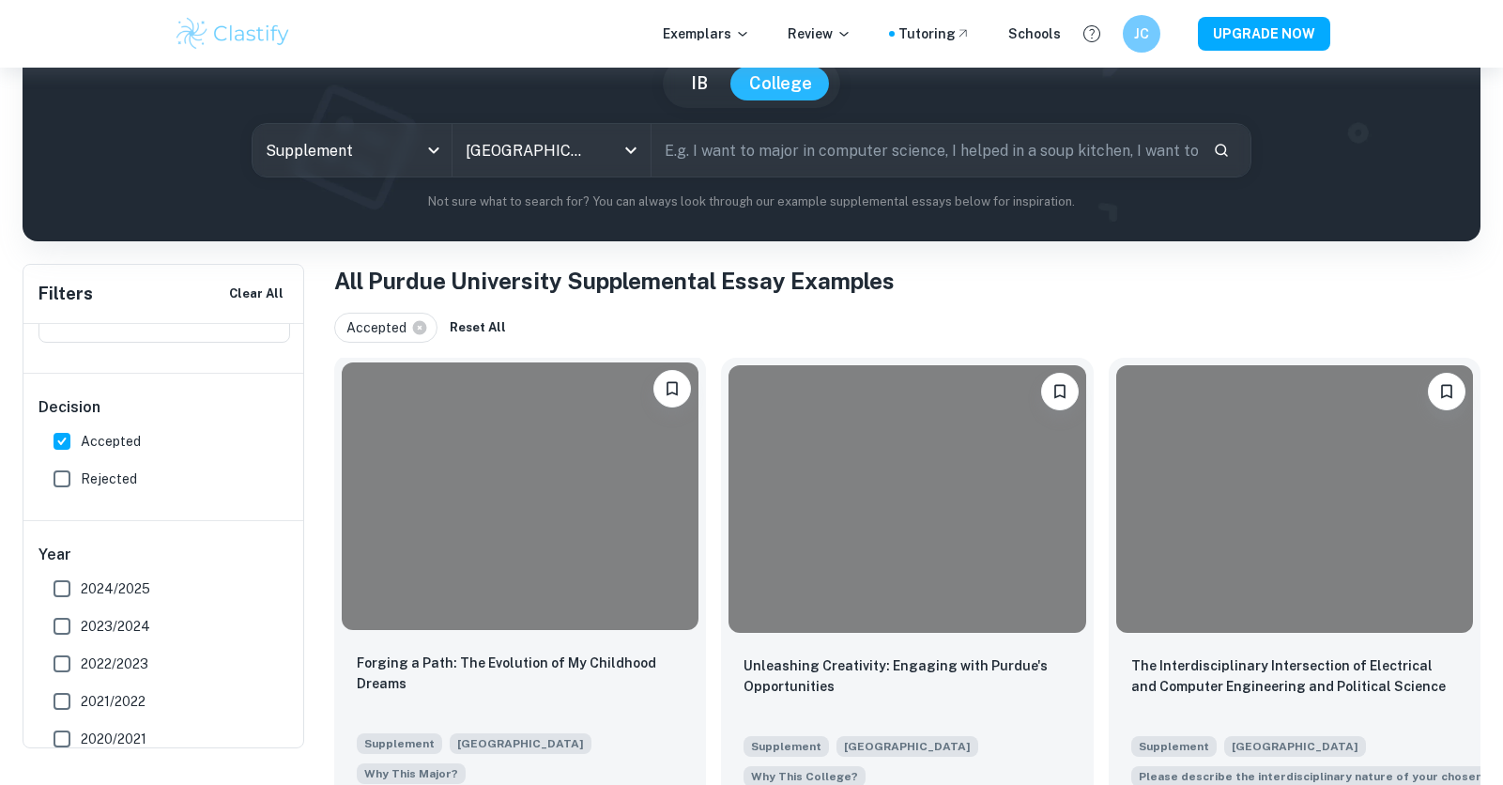
scroll to position [63, 0]
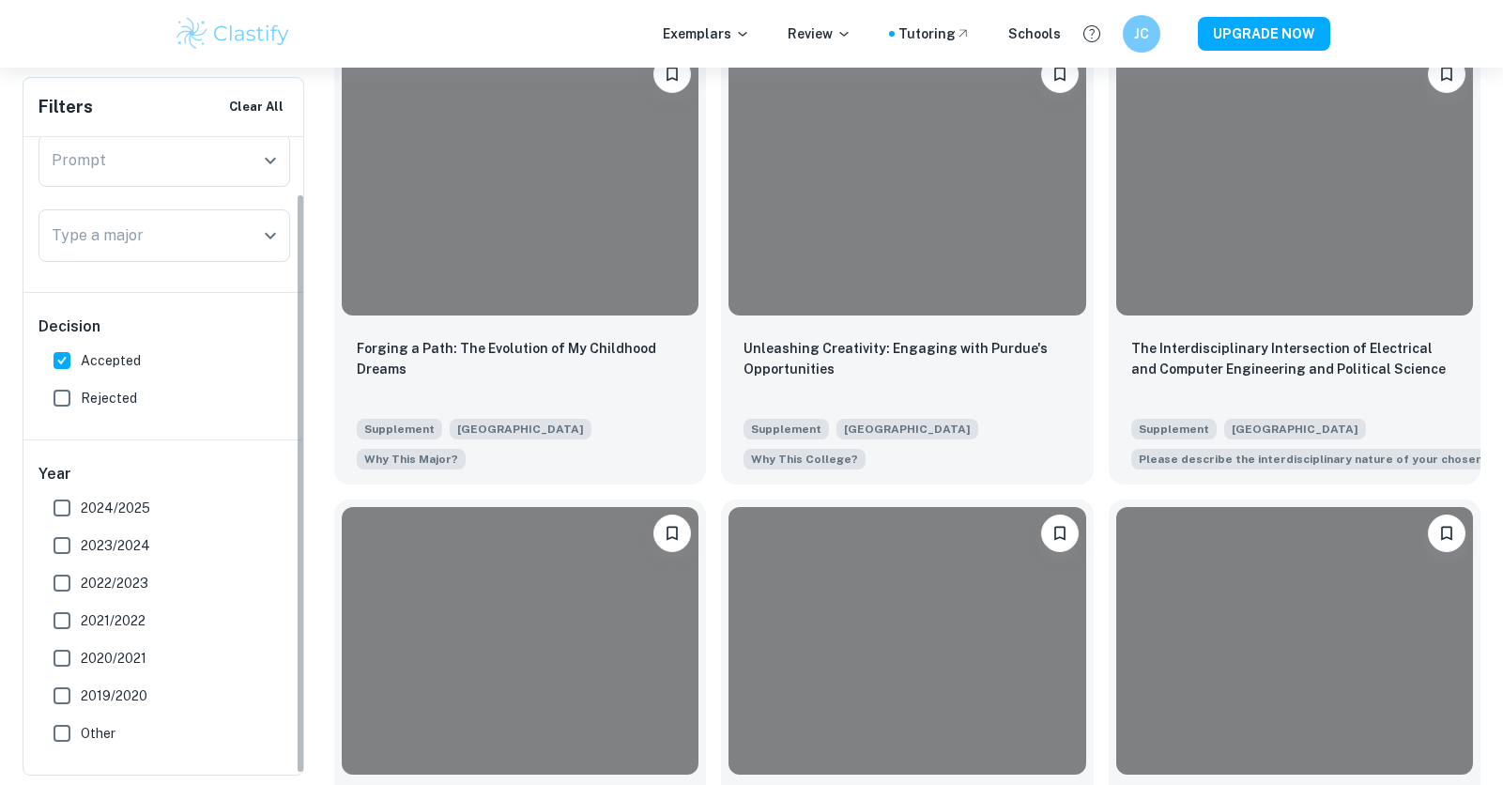
click at [56, 363] on input "Accepted" at bounding box center [62, 361] width 38 height 38
checkbox input "false"
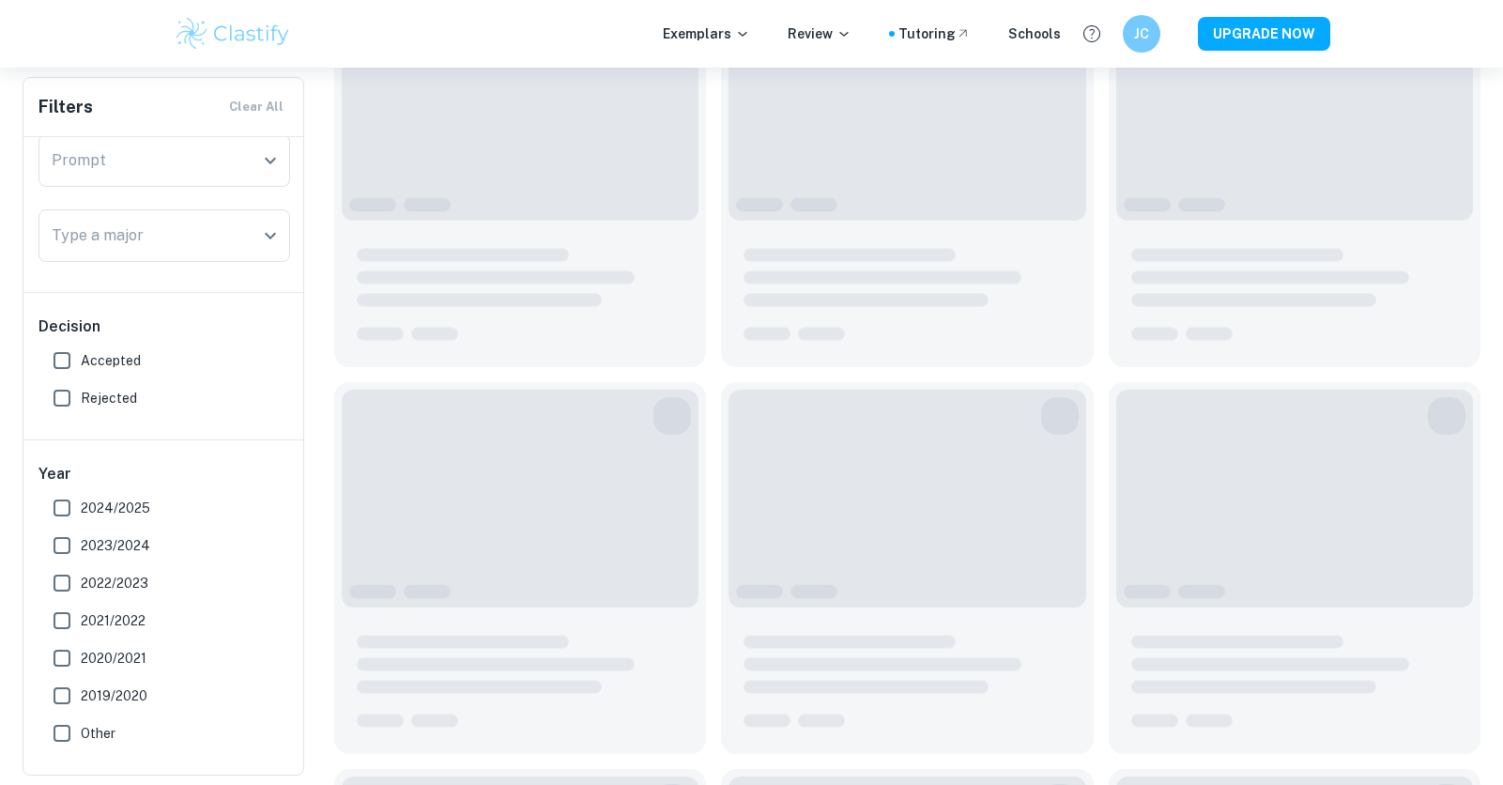
scroll to position [453, 0]
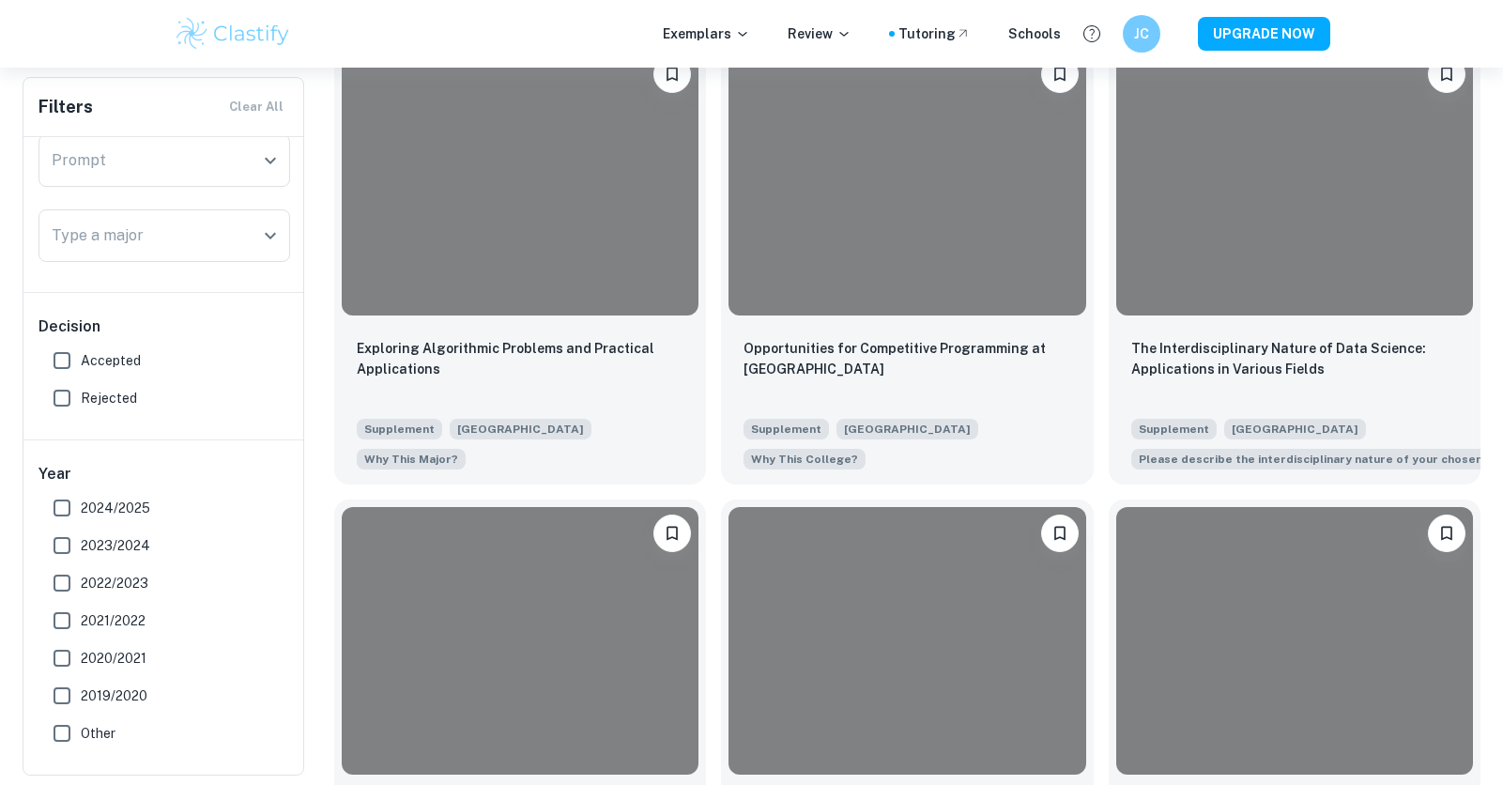
click at [63, 403] on input "Rejected" at bounding box center [62, 398] width 38 height 38
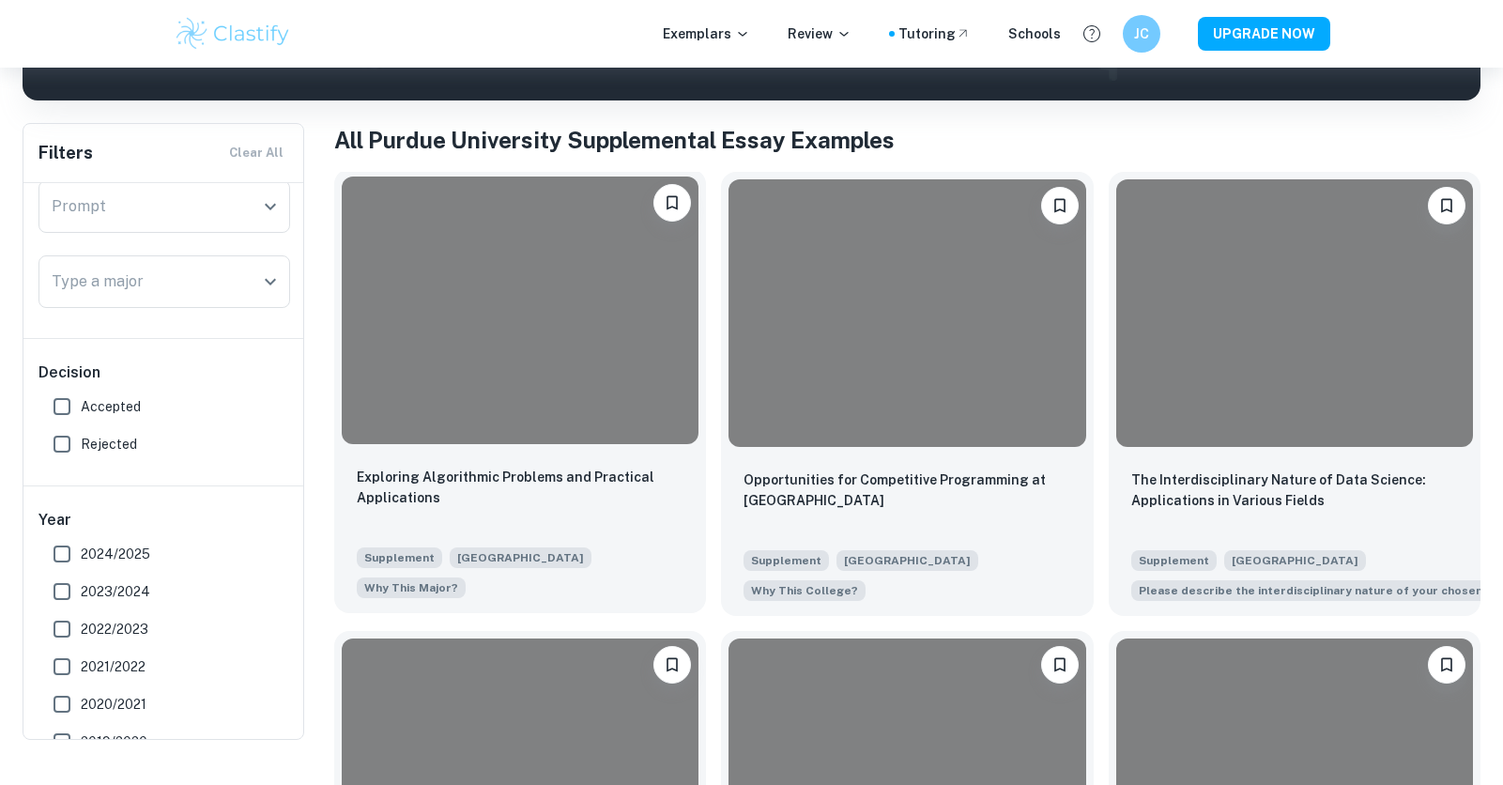
scroll to position [281, 0]
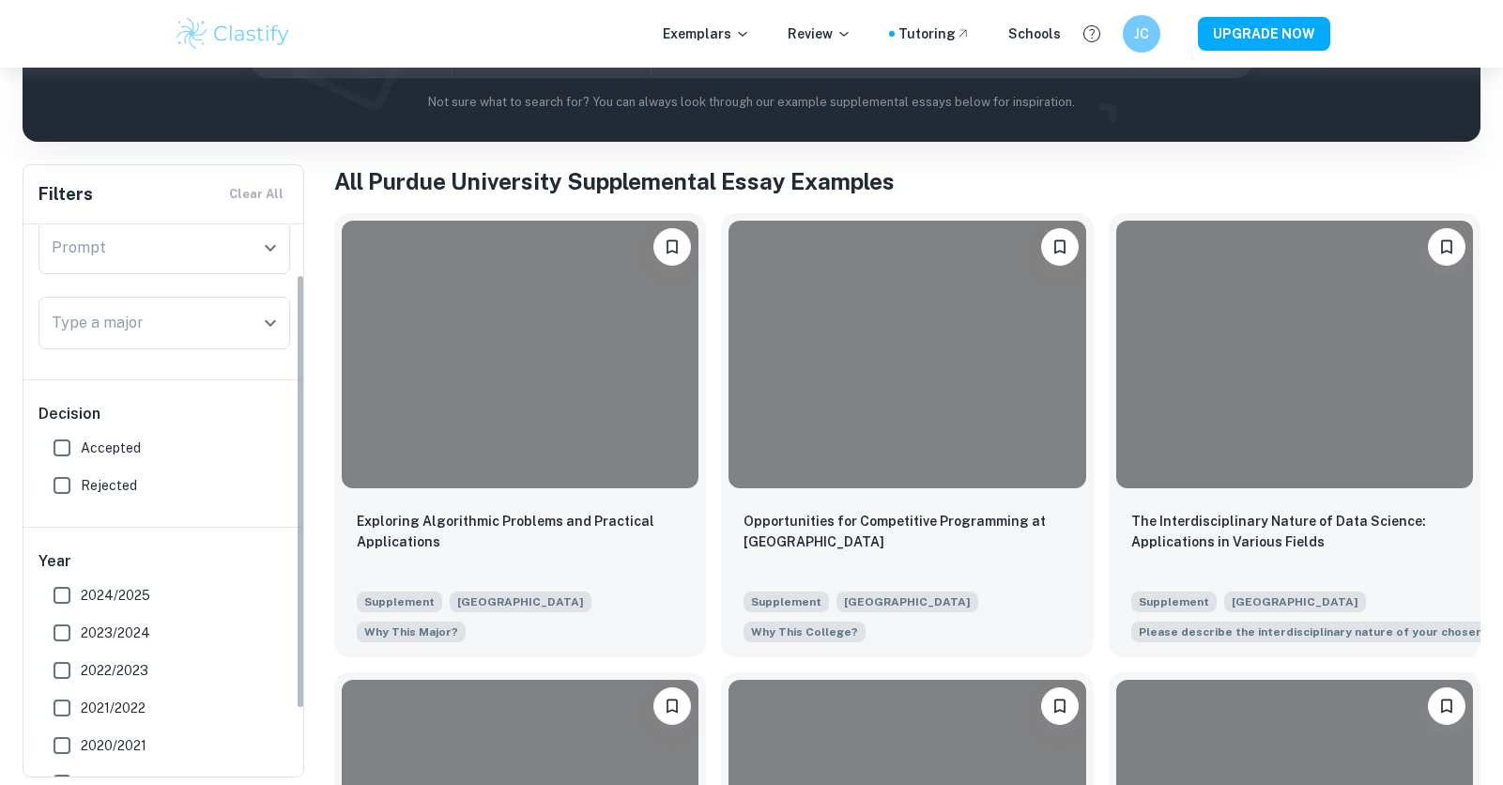
click at [63, 484] on input "Rejected" at bounding box center [62, 485] width 38 height 38
checkbox input "true"
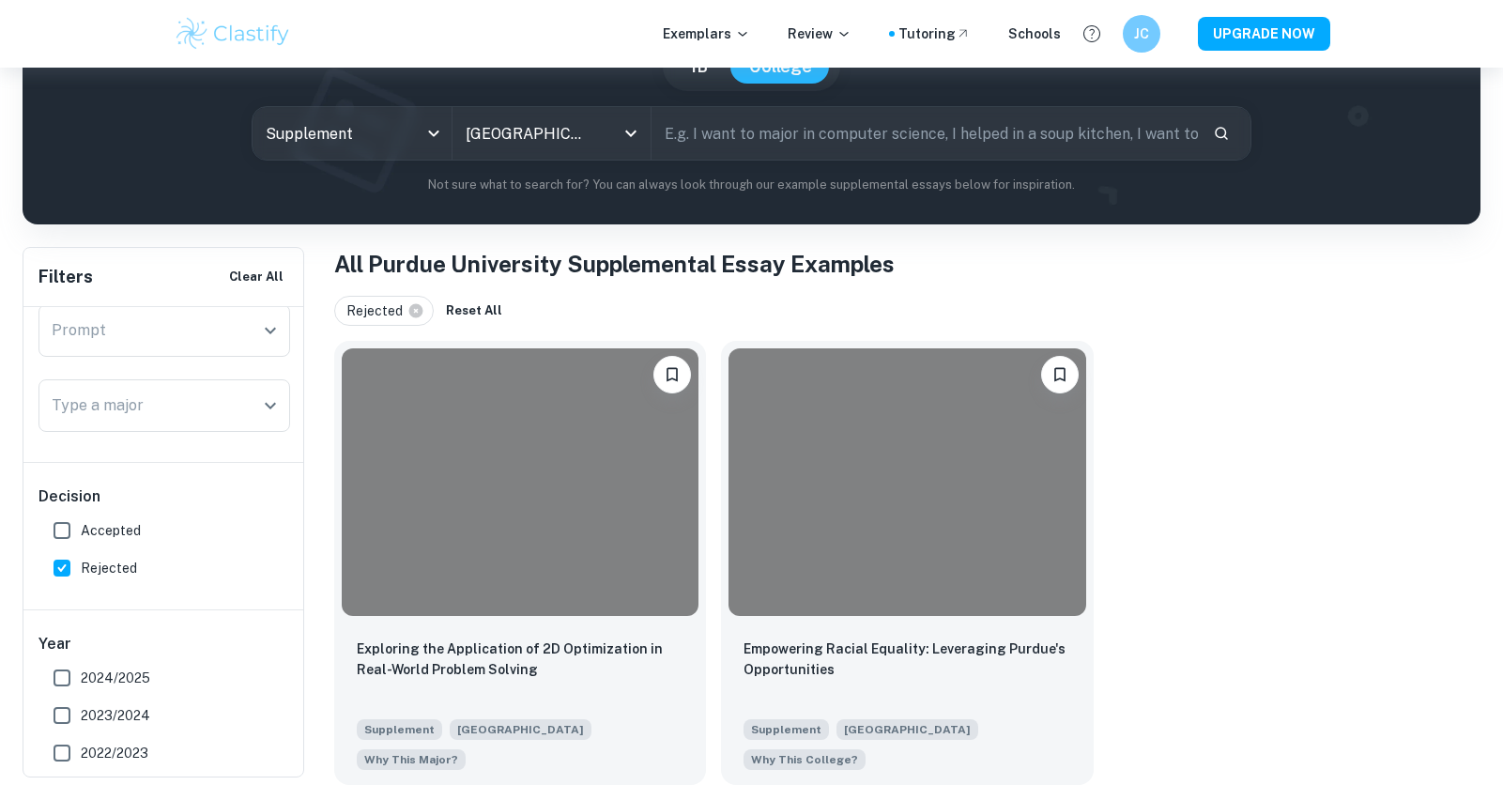
scroll to position [198, 0]
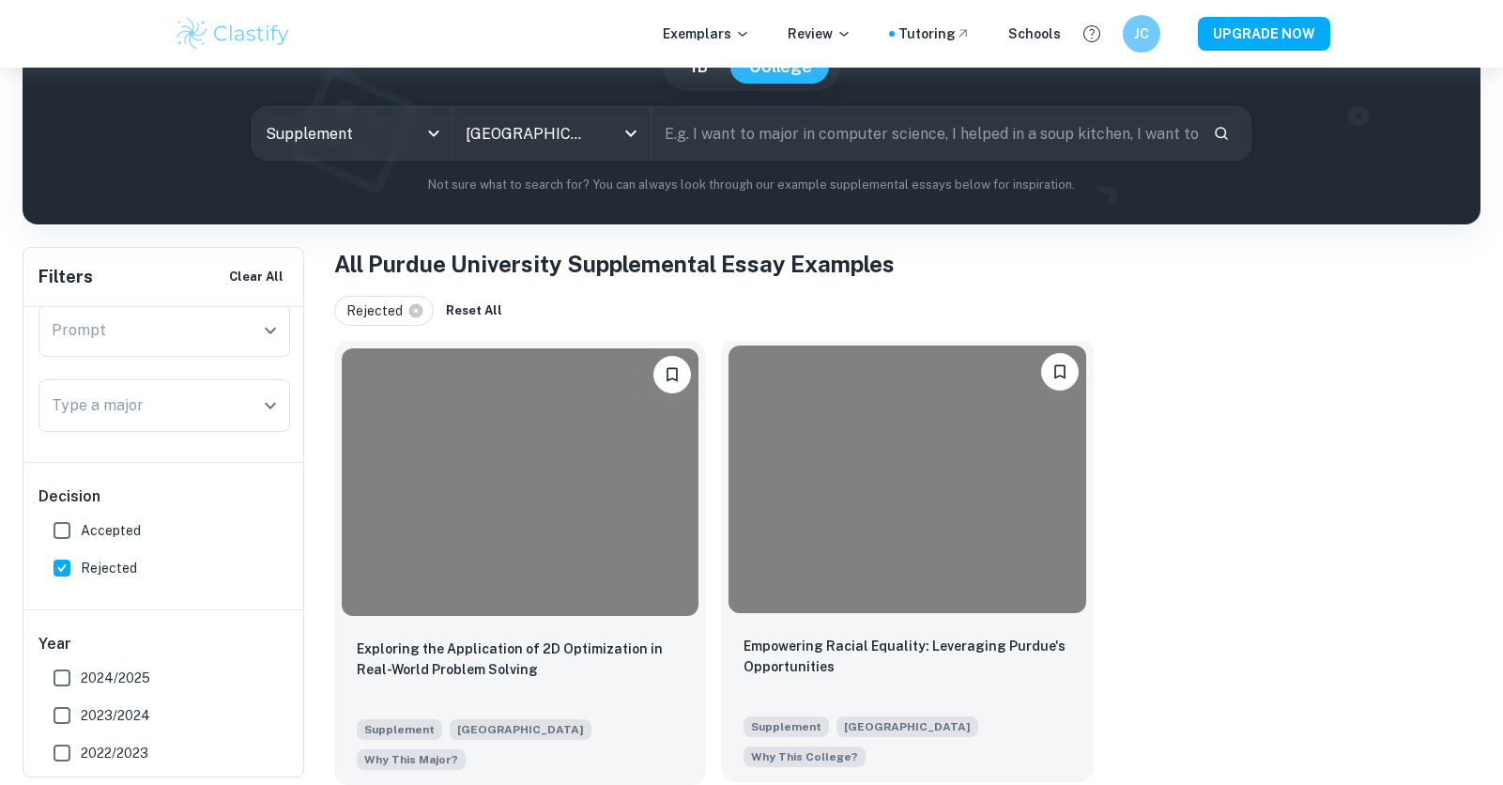
click at [947, 564] on div at bounding box center [906, 478] width 357 height 267
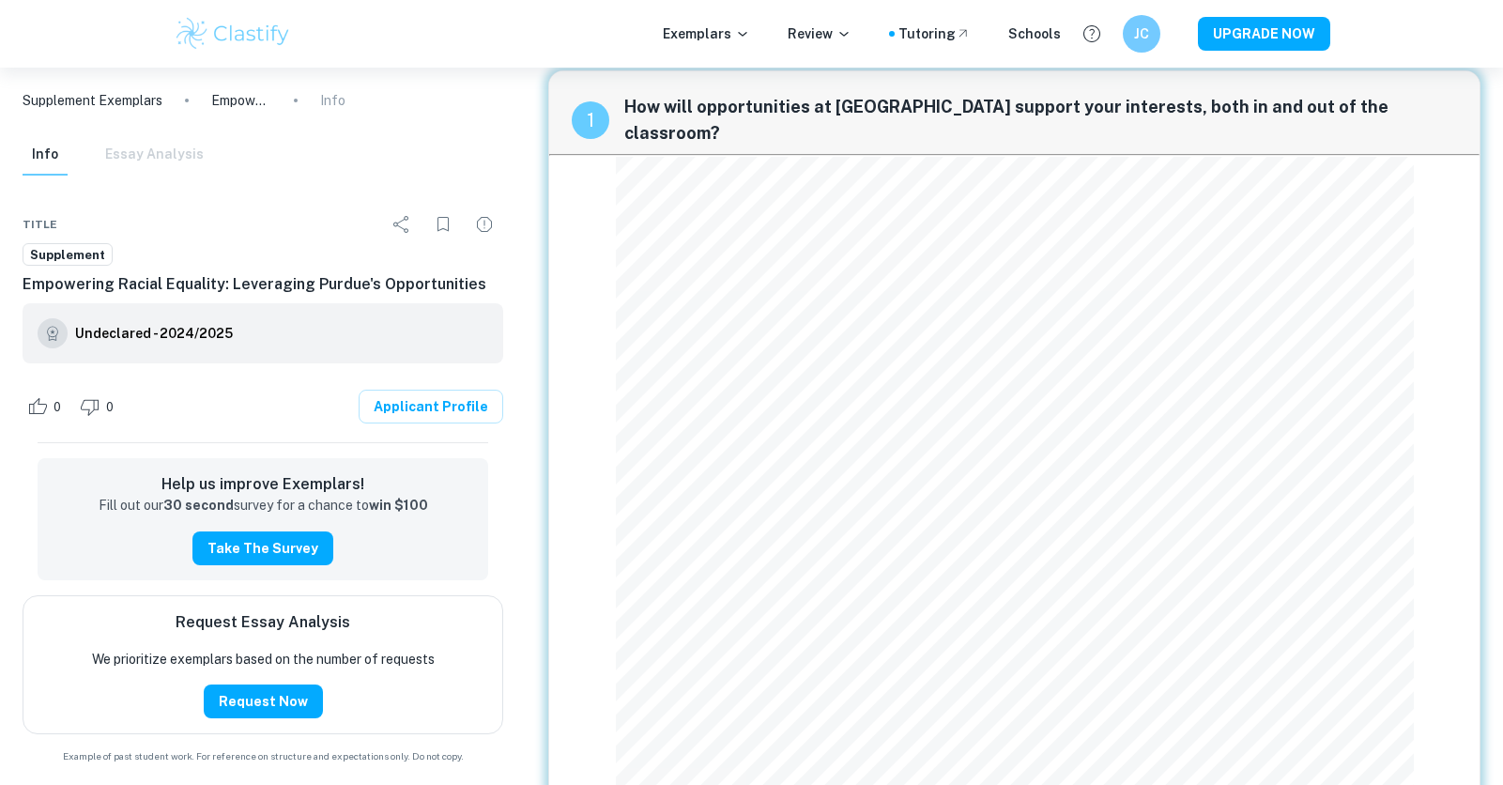
scroll to position [34, 0]
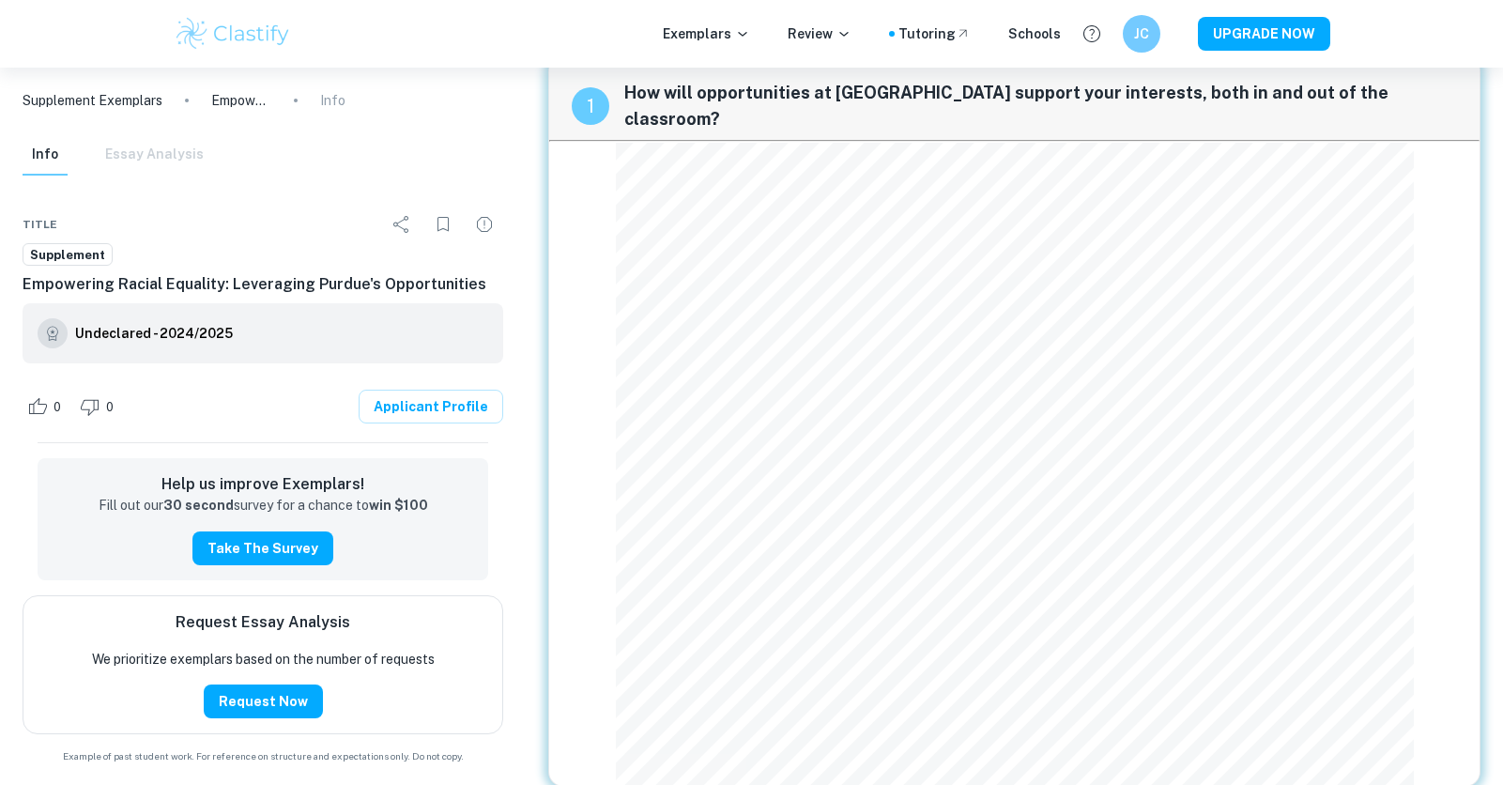
scroll to position [198, 0]
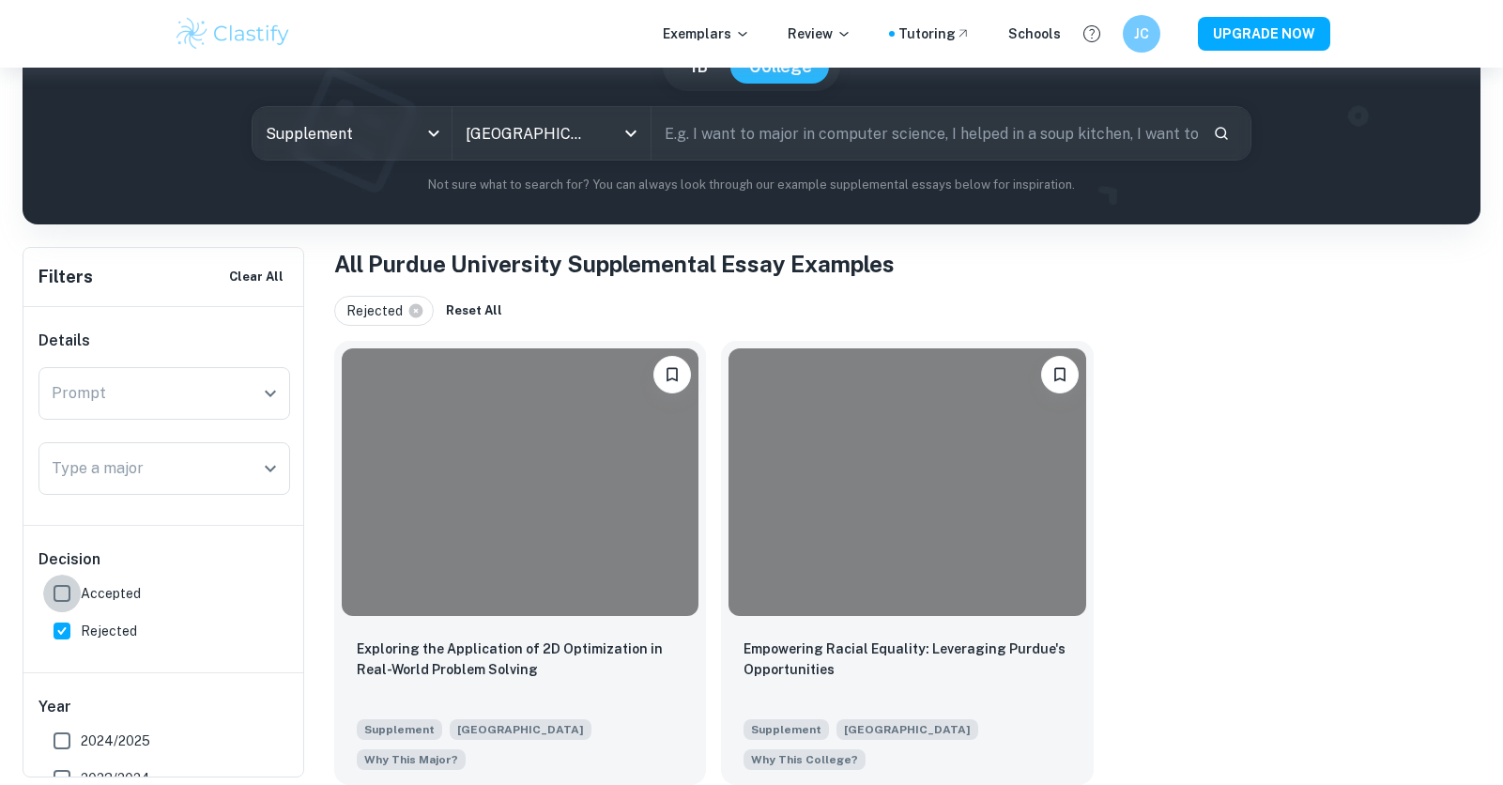
click at [52, 592] on input "Accepted" at bounding box center [62, 593] width 38 height 38
checkbox input "true"
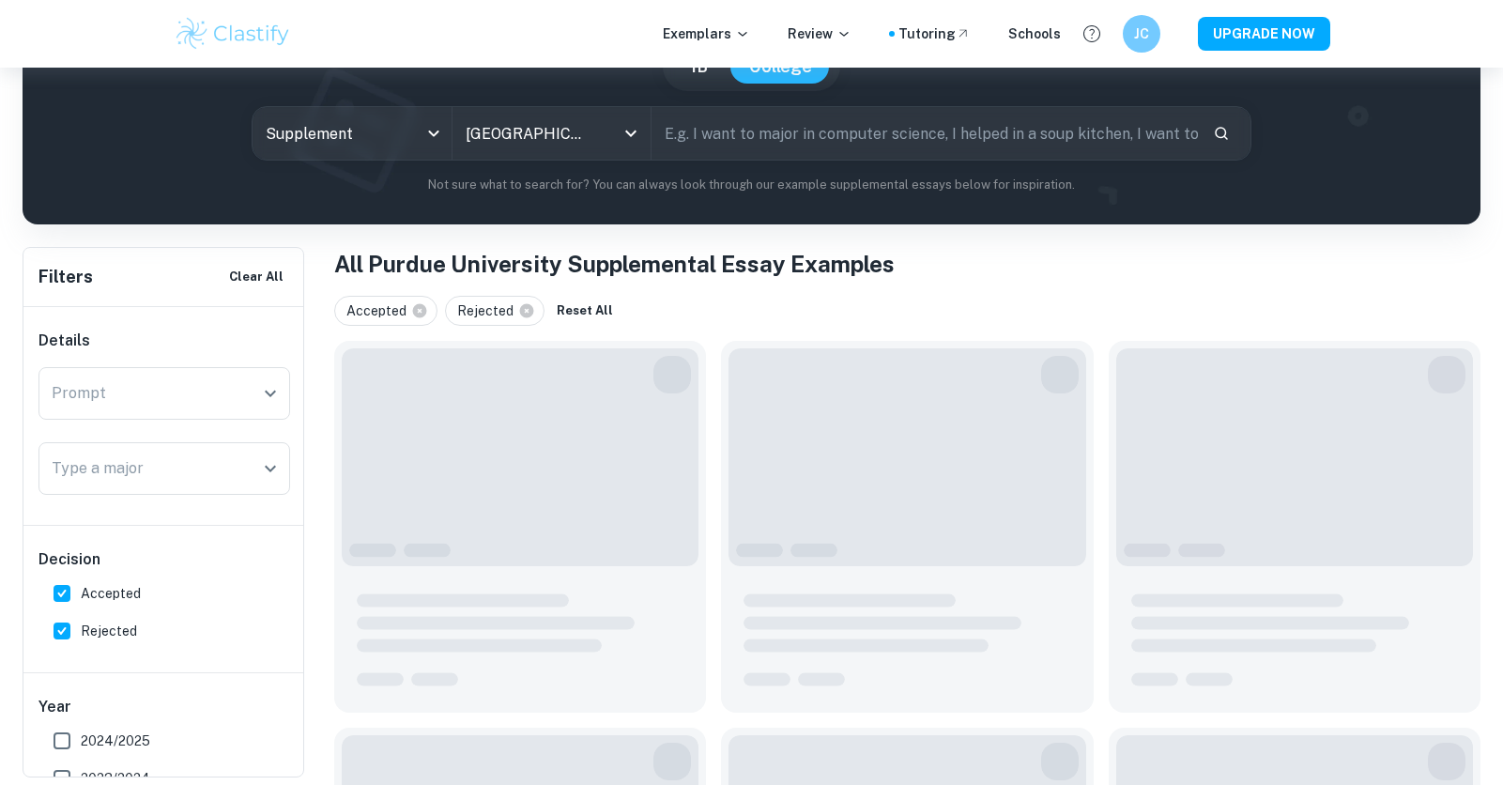
click at [59, 629] on input "Rejected" at bounding box center [62, 631] width 38 height 38
checkbox input "false"
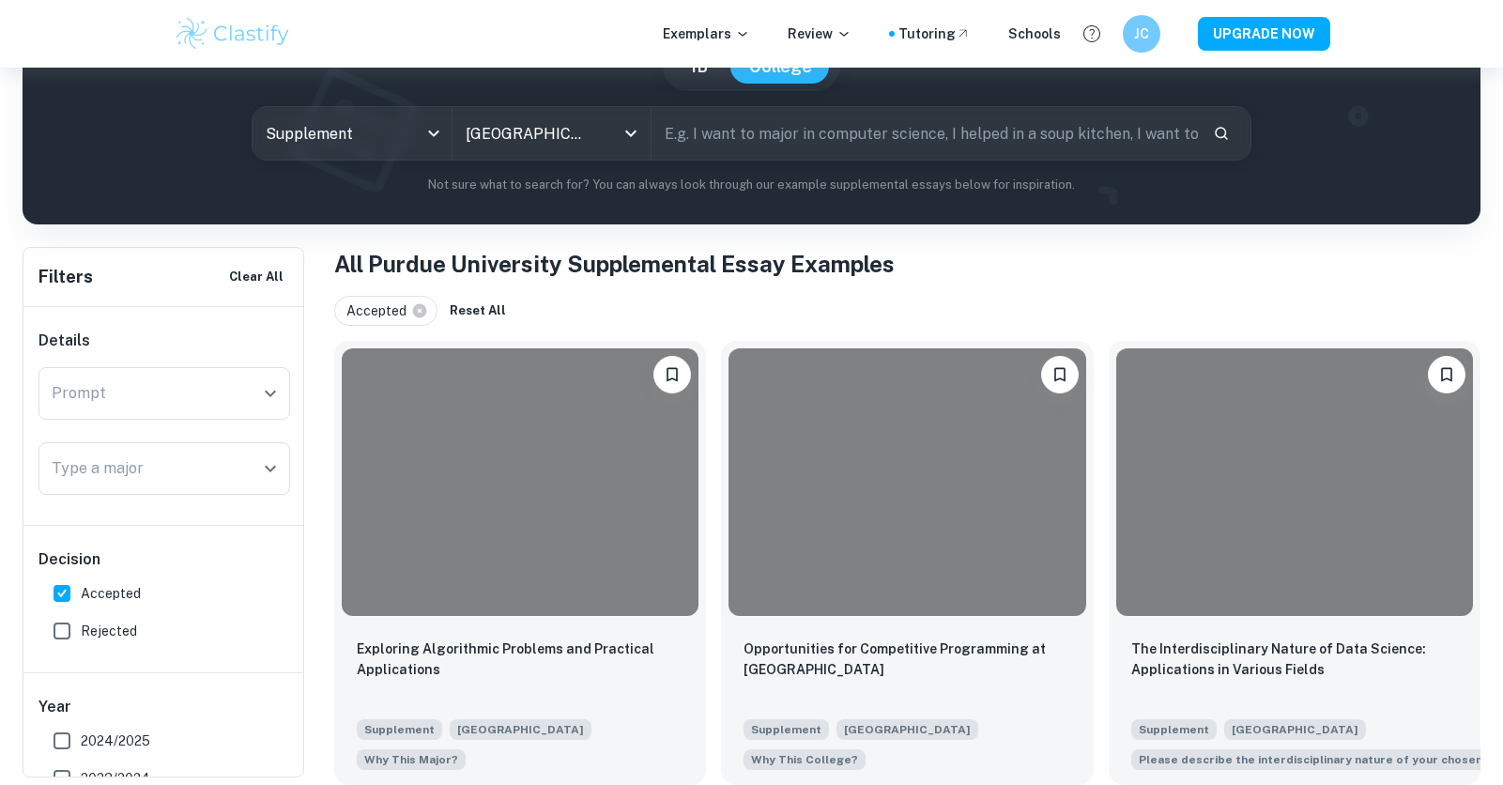
click at [633, 298] on div "Accepted Reset All" at bounding box center [907, 311] width 1146 height 30
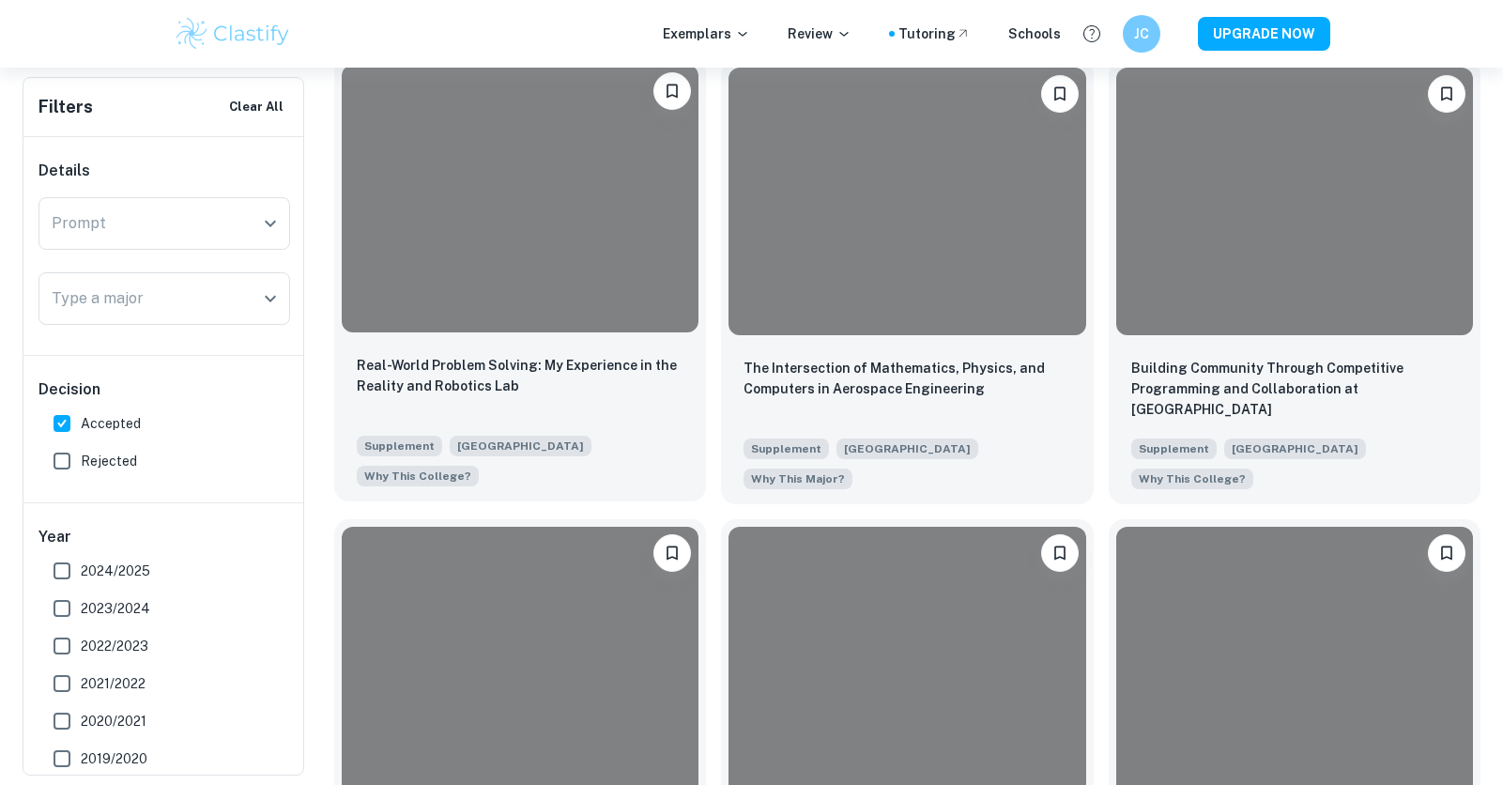
scroll to position [1204, 0]
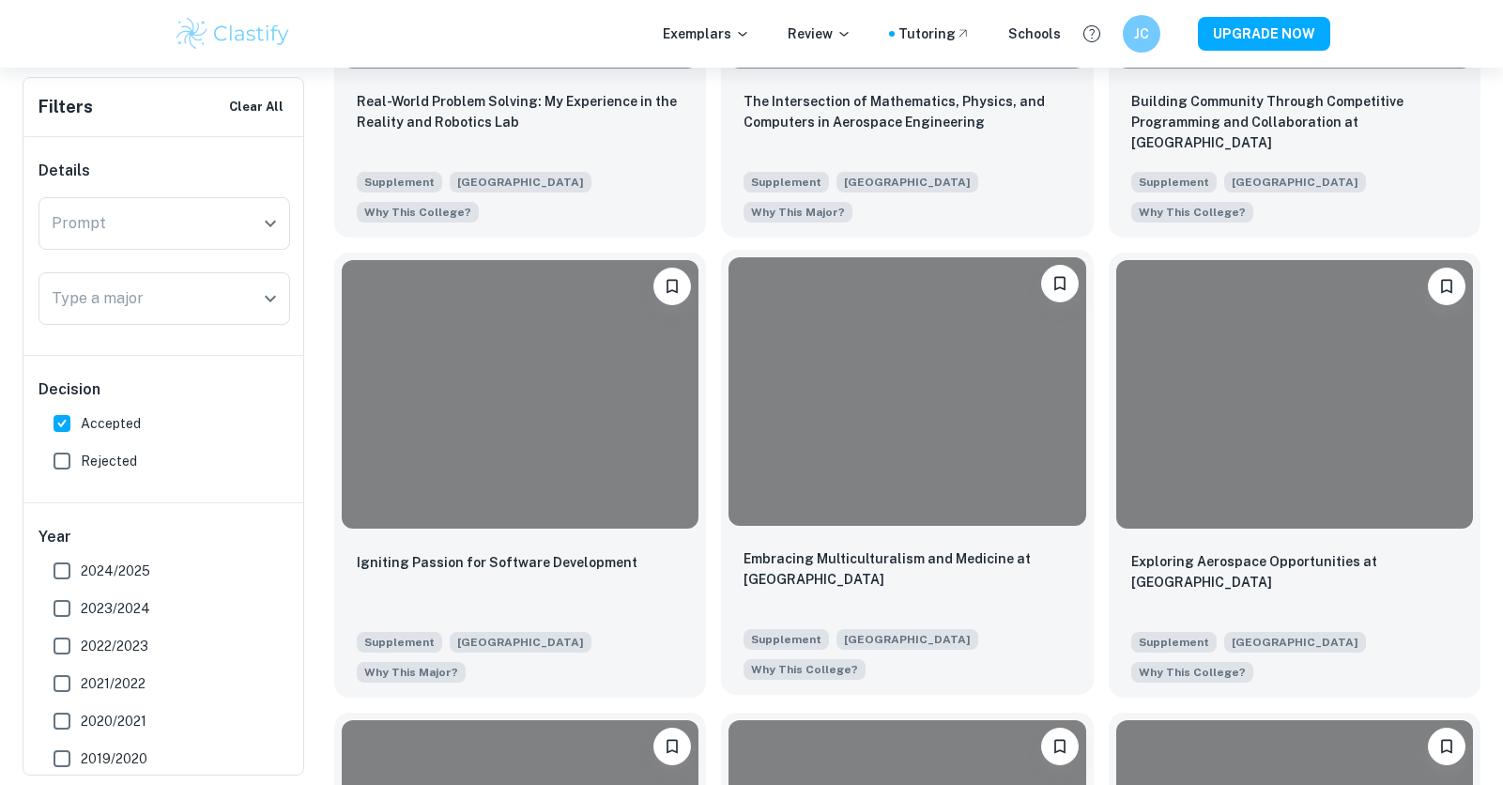
click at [941, 452] on div at bounding box center [906, 390] width 357 height 267
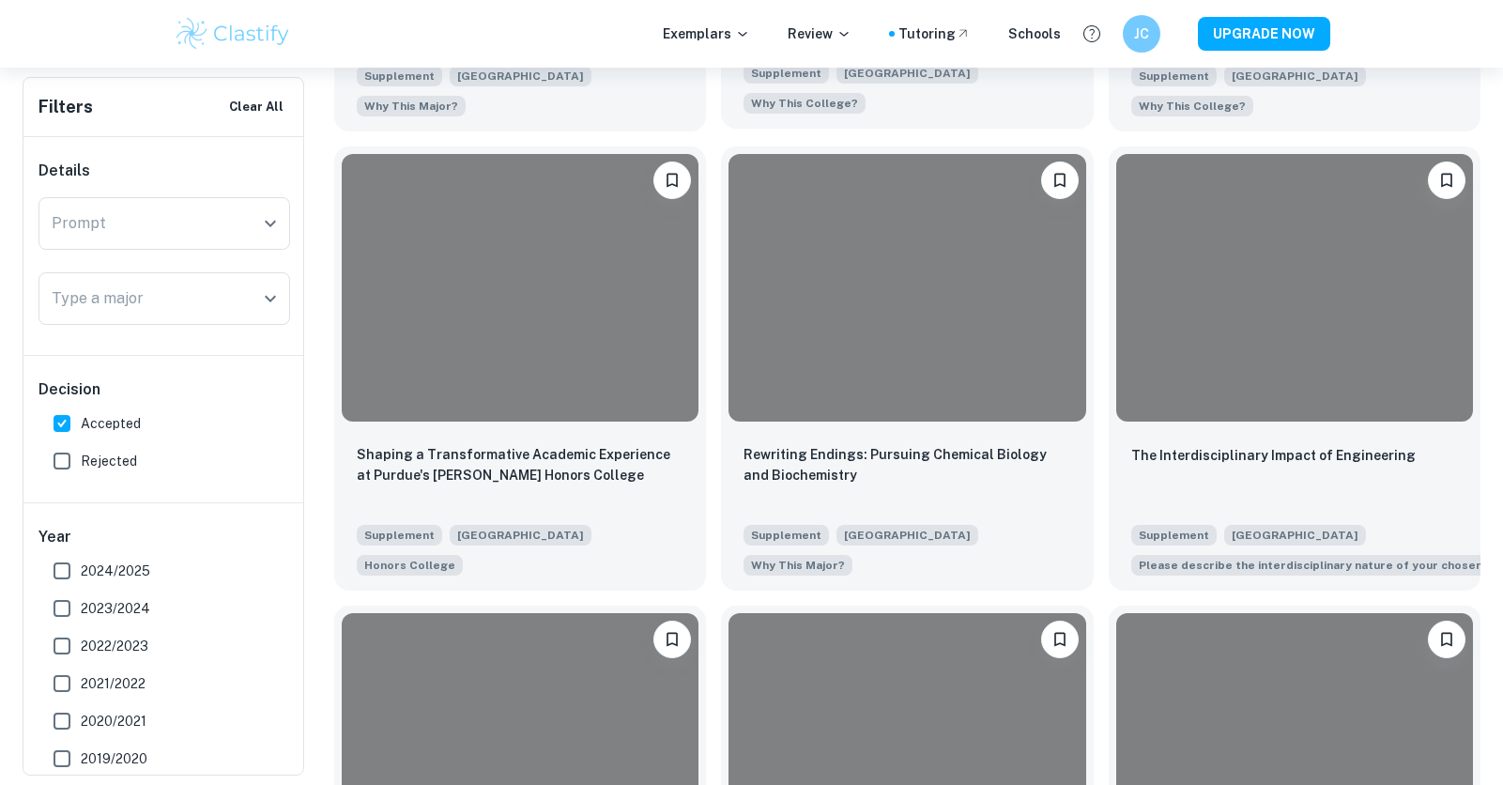
scroll to position [1808, 0]
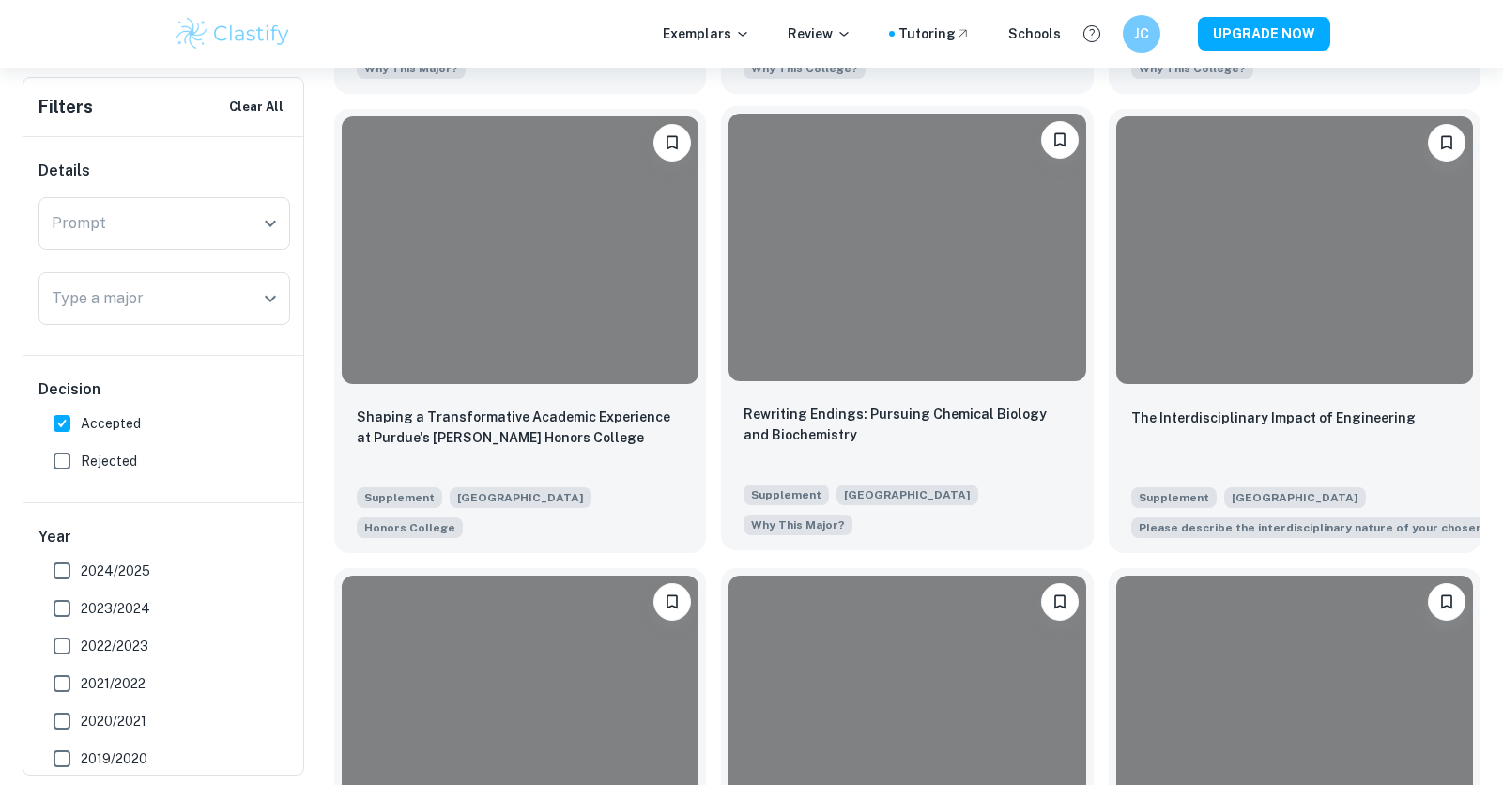
click at [950, 360] on div at bounding box center [906, 247] width 357 height 267
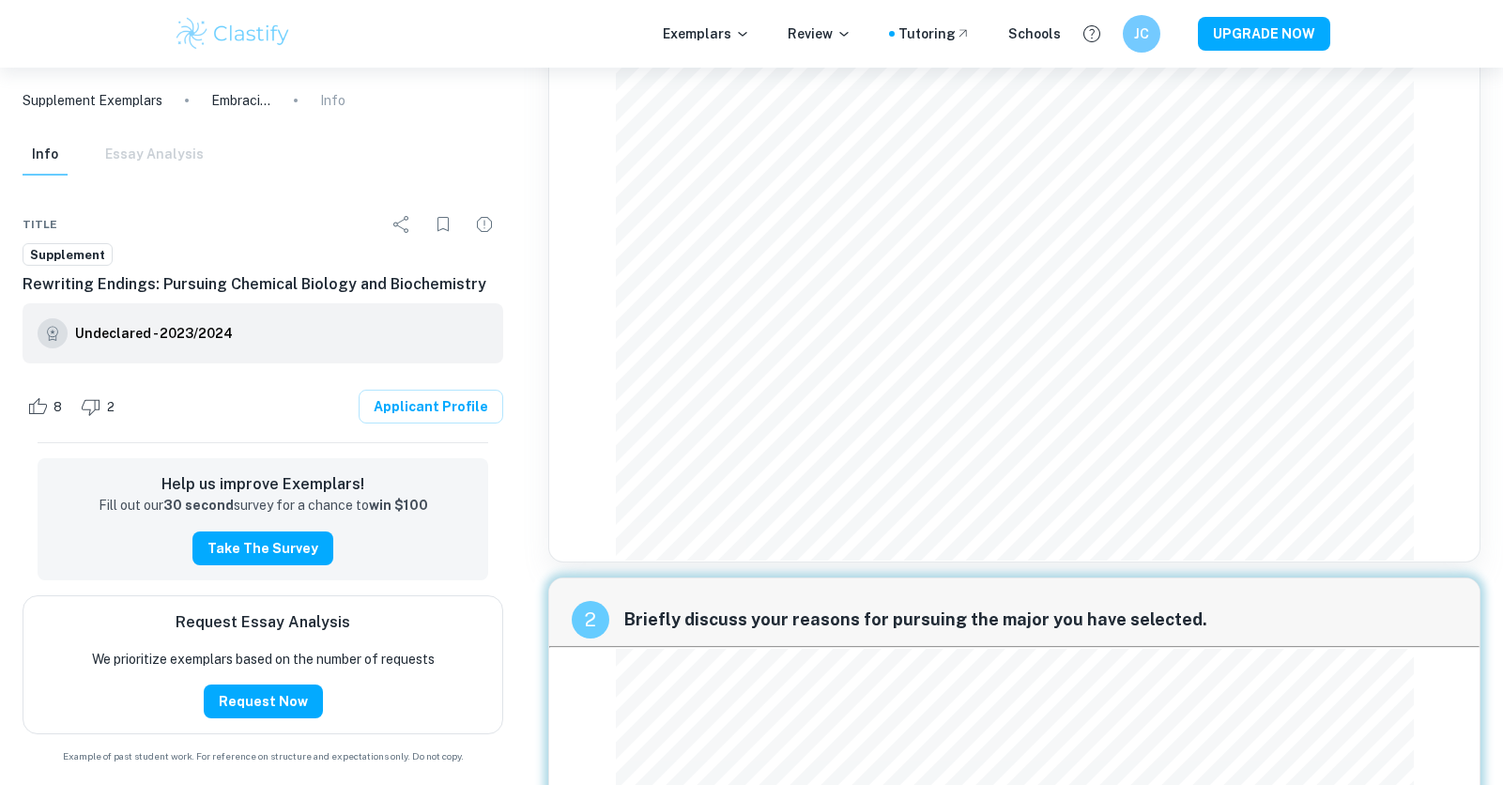
scroll to position [254, 0]
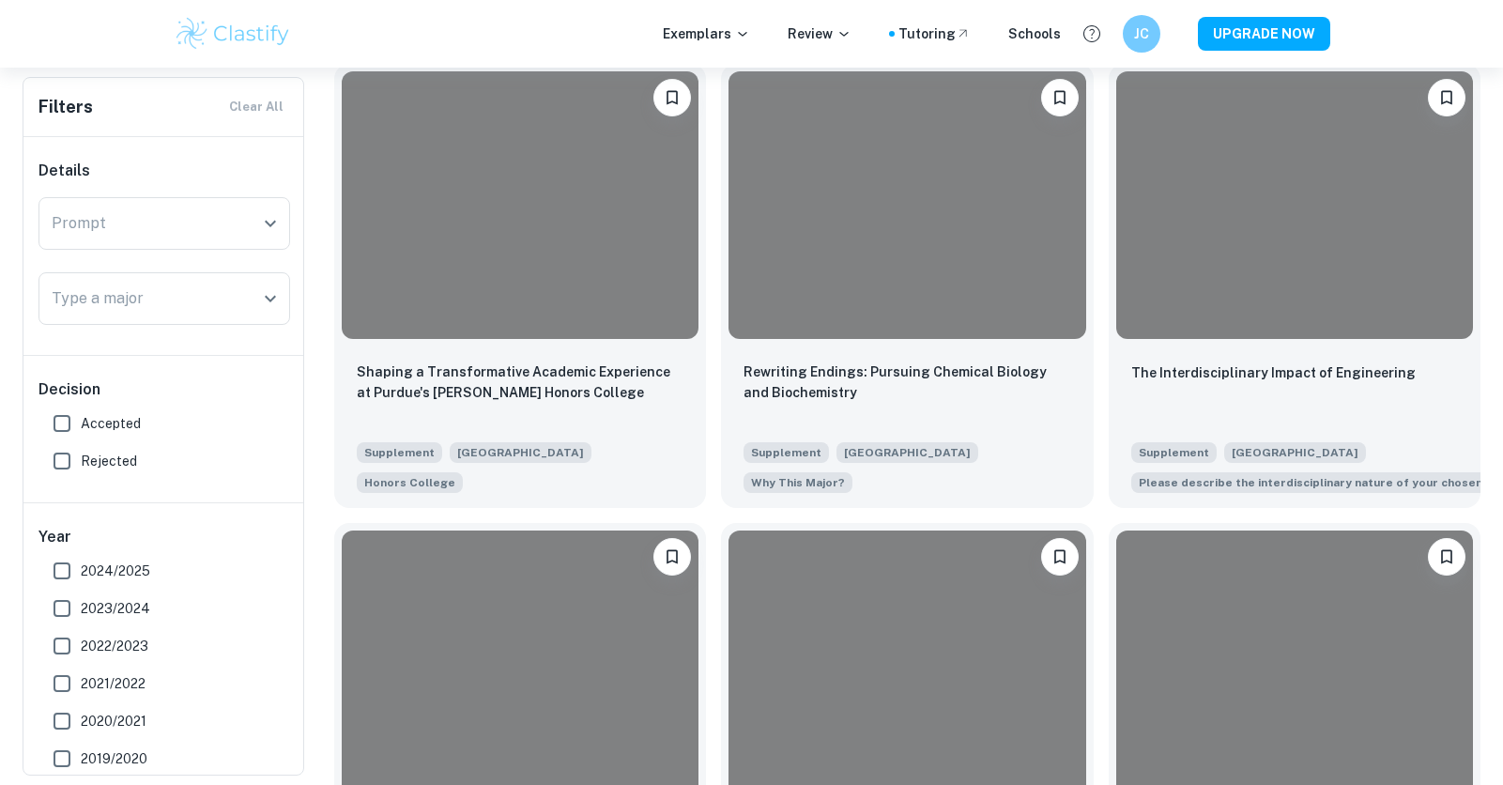
scroll to position [1808, 0]
click at [55, 416] on input "Accepted" at bounding box center [62, 423] width 38 height 38
checkbox input "true"
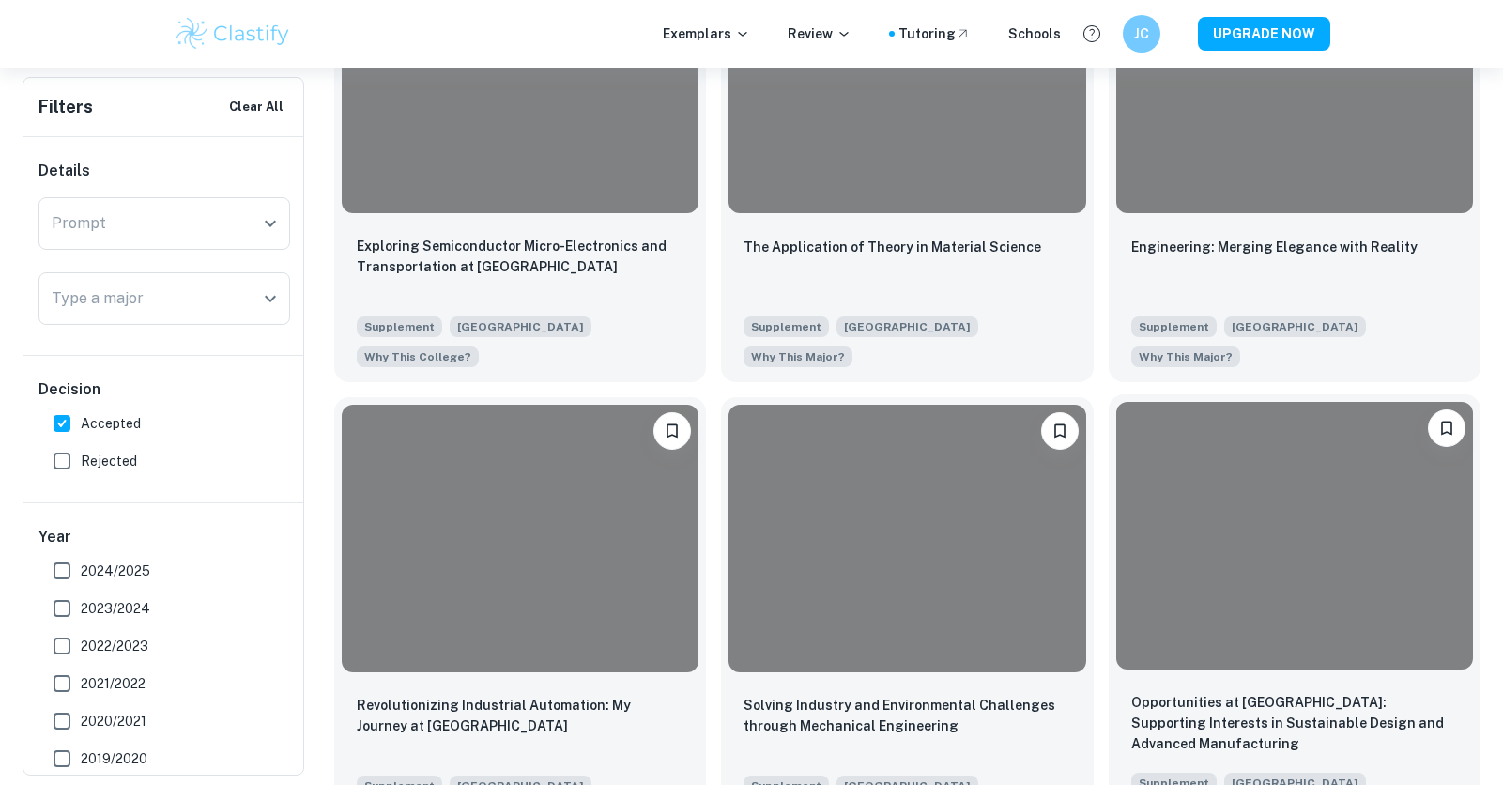
scroll to position [1576, 0]
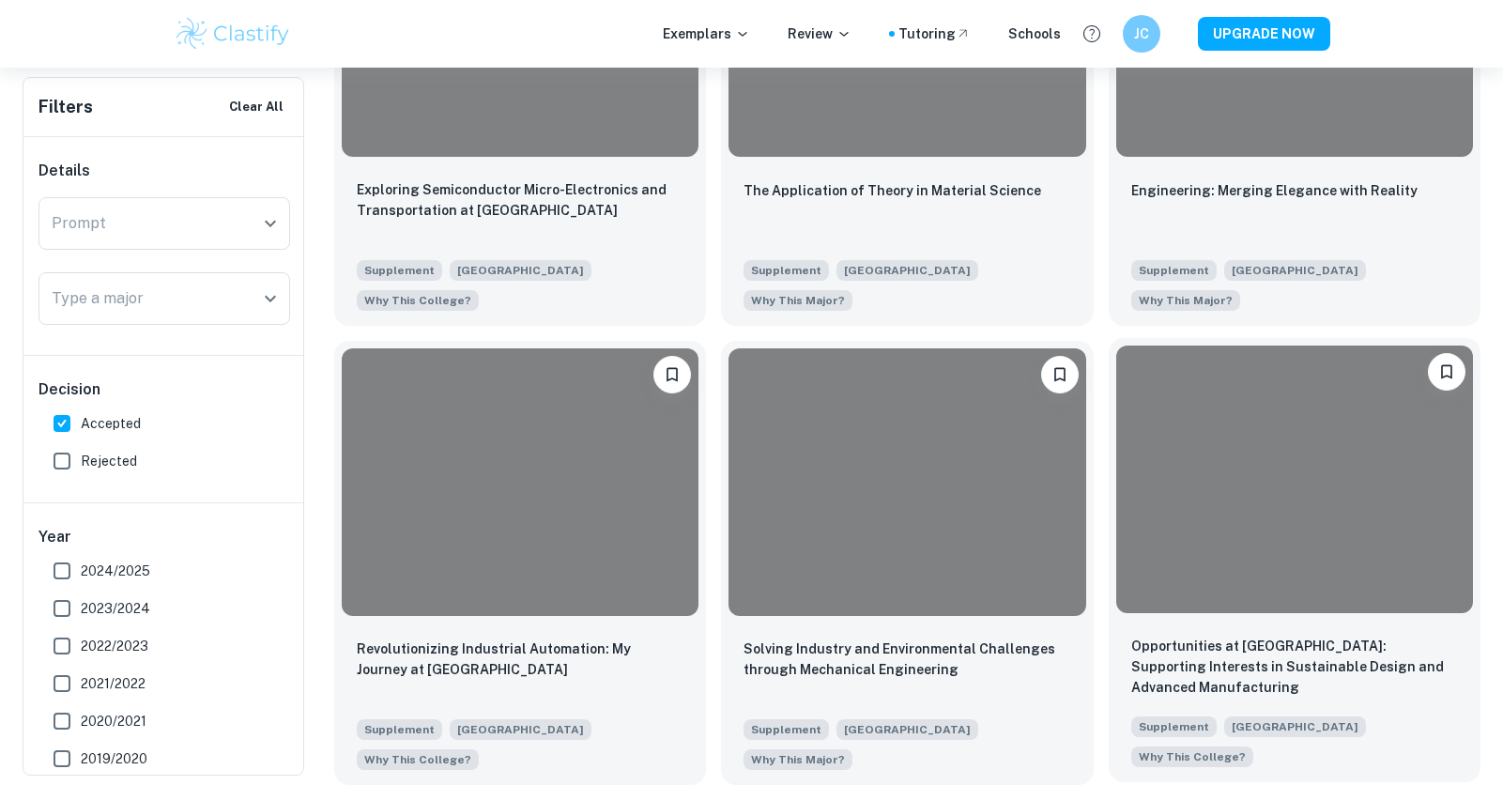
click at [1261, 542] on div at bounding box center [1294, 478] width 357 height 267
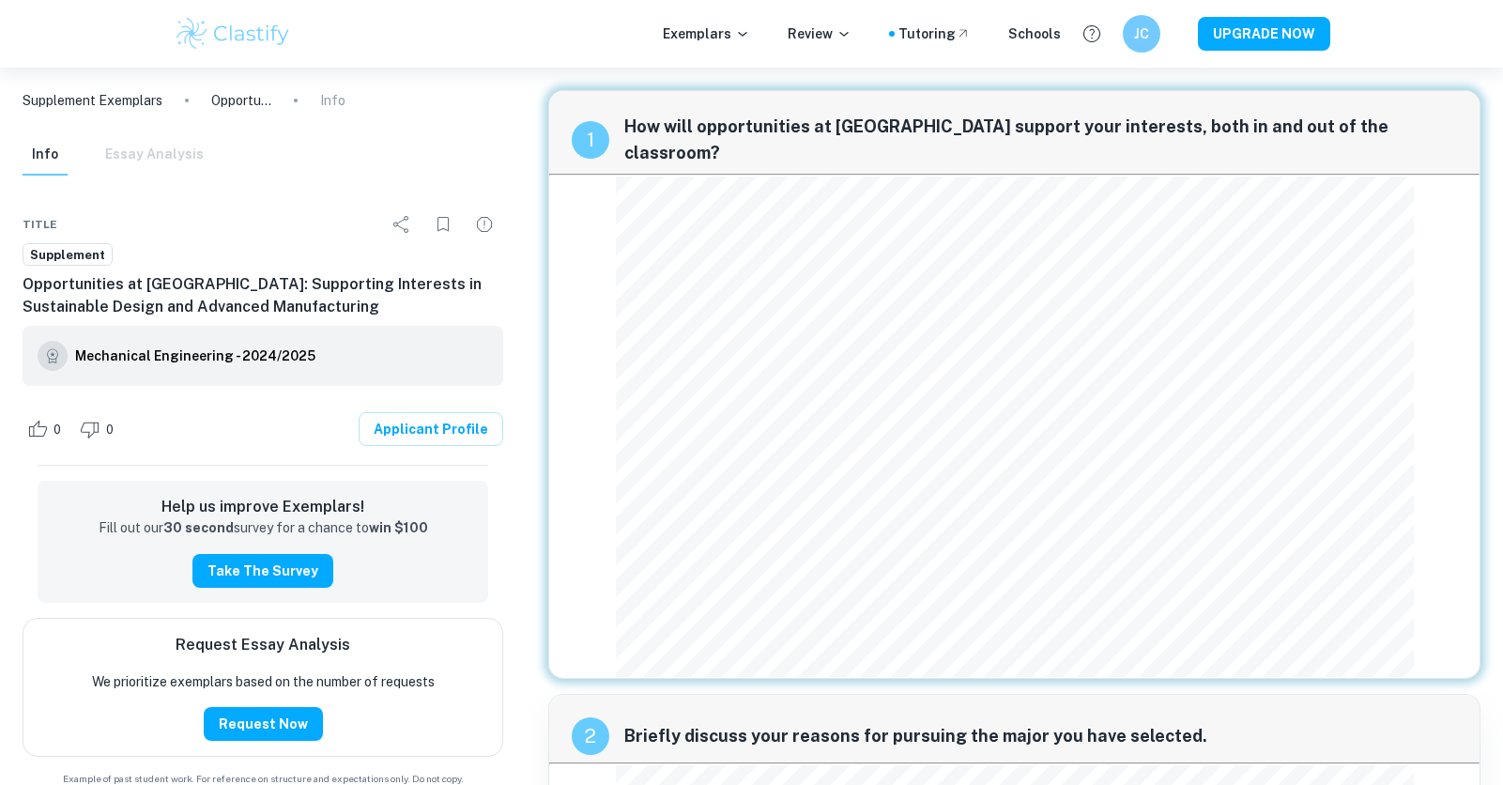
click at [605, 36] on div "Exemplars Review Tutoring Schools JC UPGRADE NOW" at bounding box center [751, 34] width 1201 height 38
click at [530, 345] on div "1 How will opportunities at [GEOGRAPHIC_DATA] support your interests, both in a…" at bounding box center [1014, 693] width 977 height 1250
click at [535, 346] on div "1 How will opportunities at [GEOGRAPHIC_DATA] support your interests, both in a…" at bounding box center [1014, 692] width 962 height 1235
